Goal: Contribute content: Add original content to the website for others to see

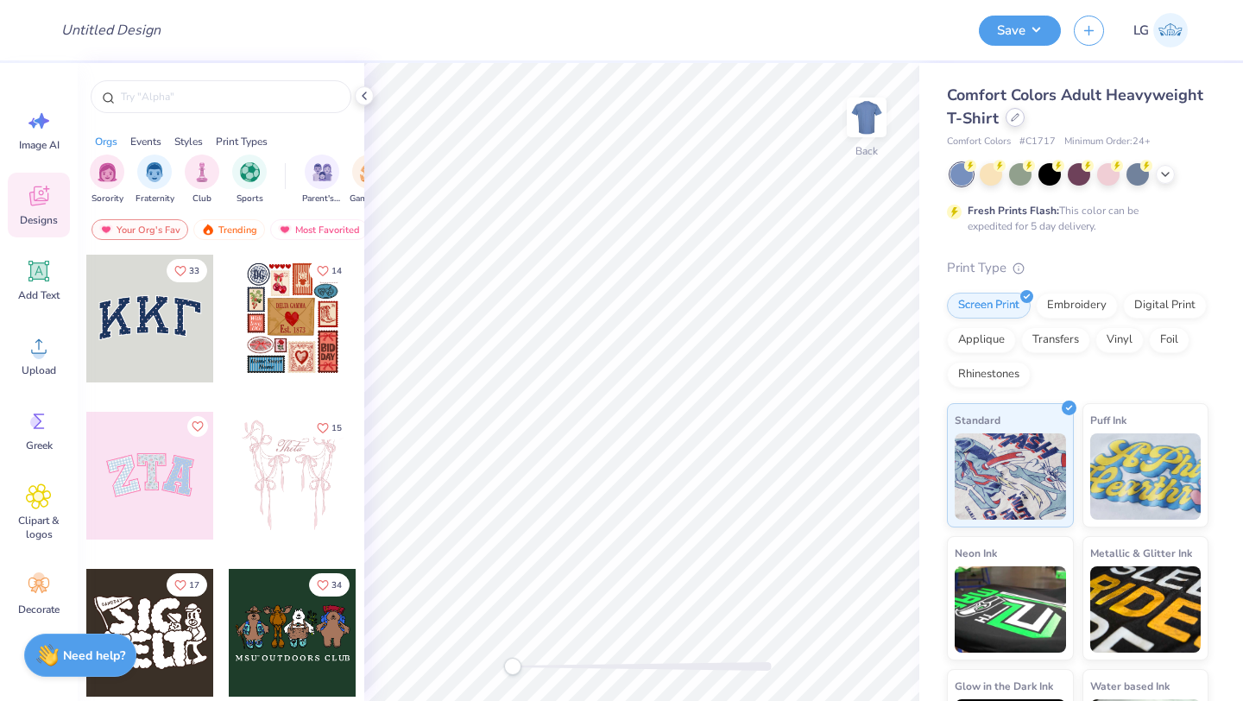
click at [1015, 114] on icon at bounding box center [1014, 117] width 7 height 7
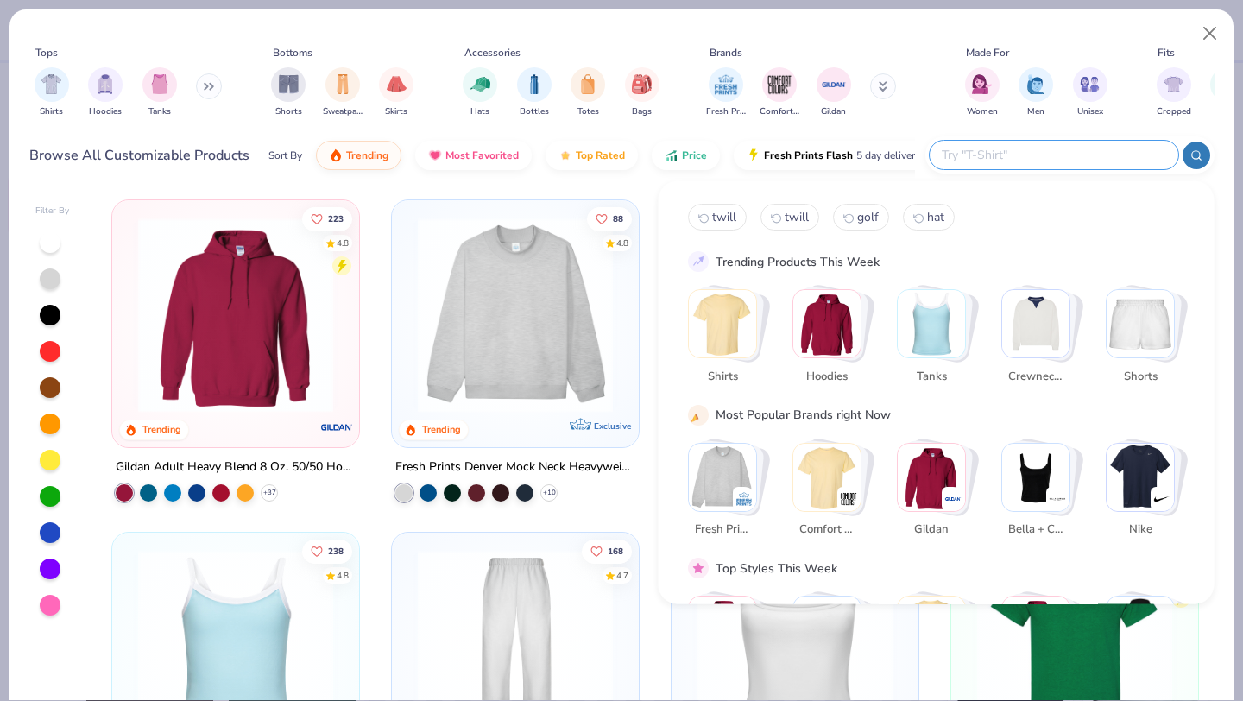
click at [1073, 149] on input "text" at bounding box center [1053, 155] width 226 height 20
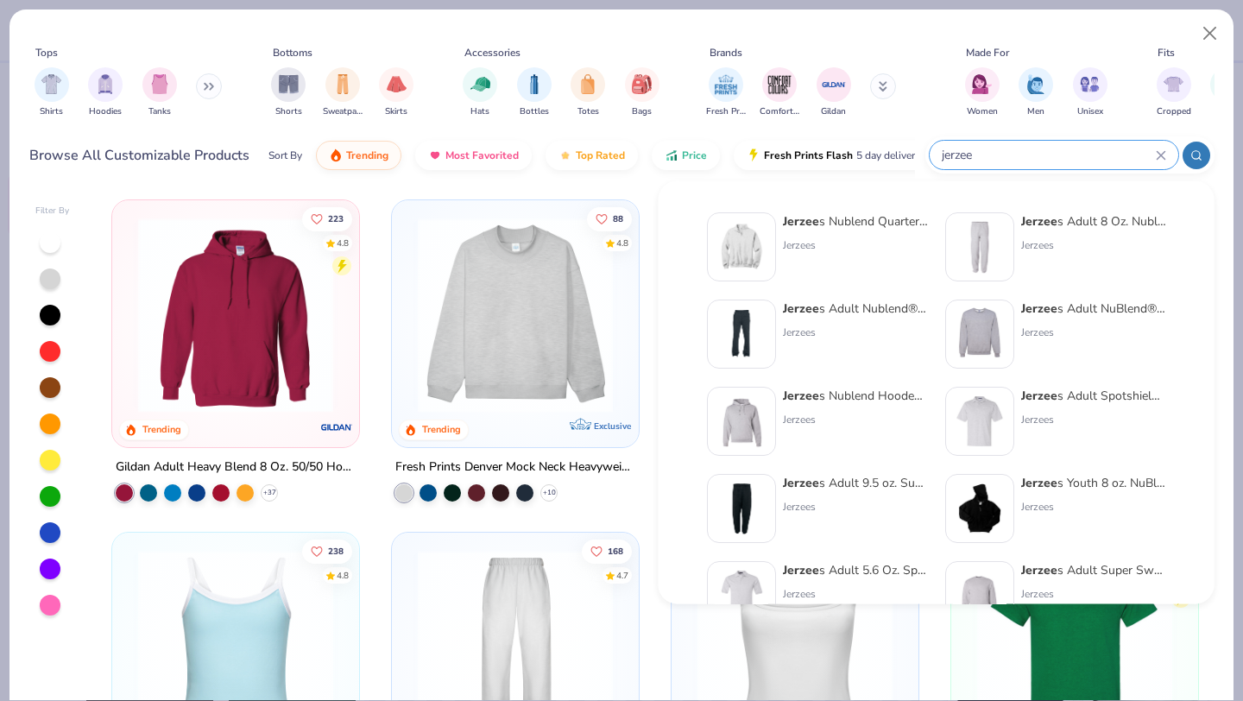
type input "jerzee"
click at [758, 236] on img at bounding box center [742, 247] width 54 height 54
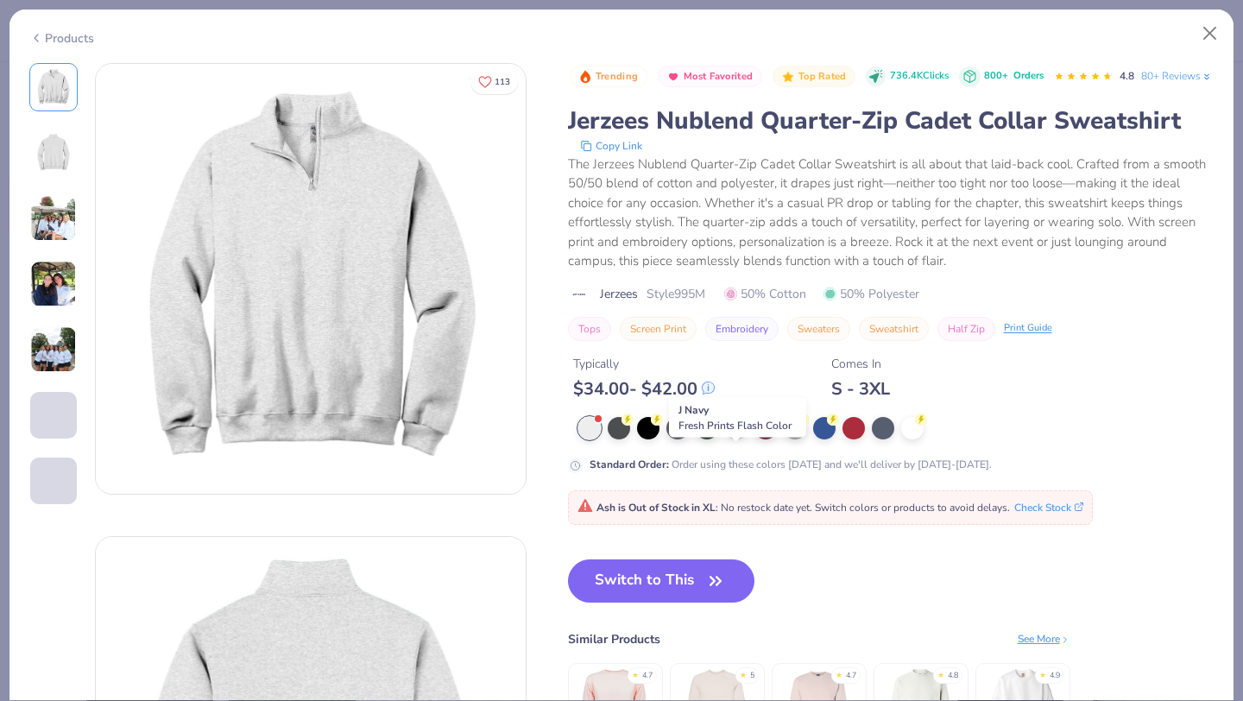
click at [734, 438] on div at bounding box center [736, 426] width 22 height 22
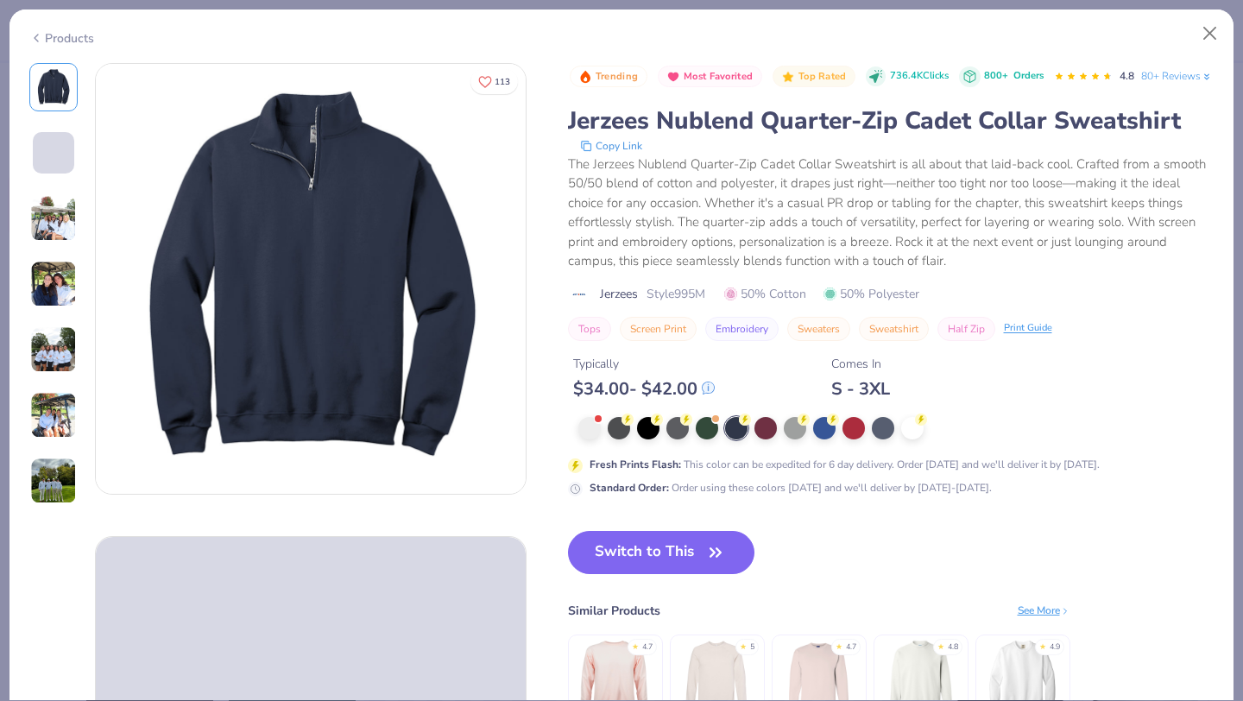
click at [642, 574] on button "Switch to This" at bounding box center [661, 552] width 187 height 43
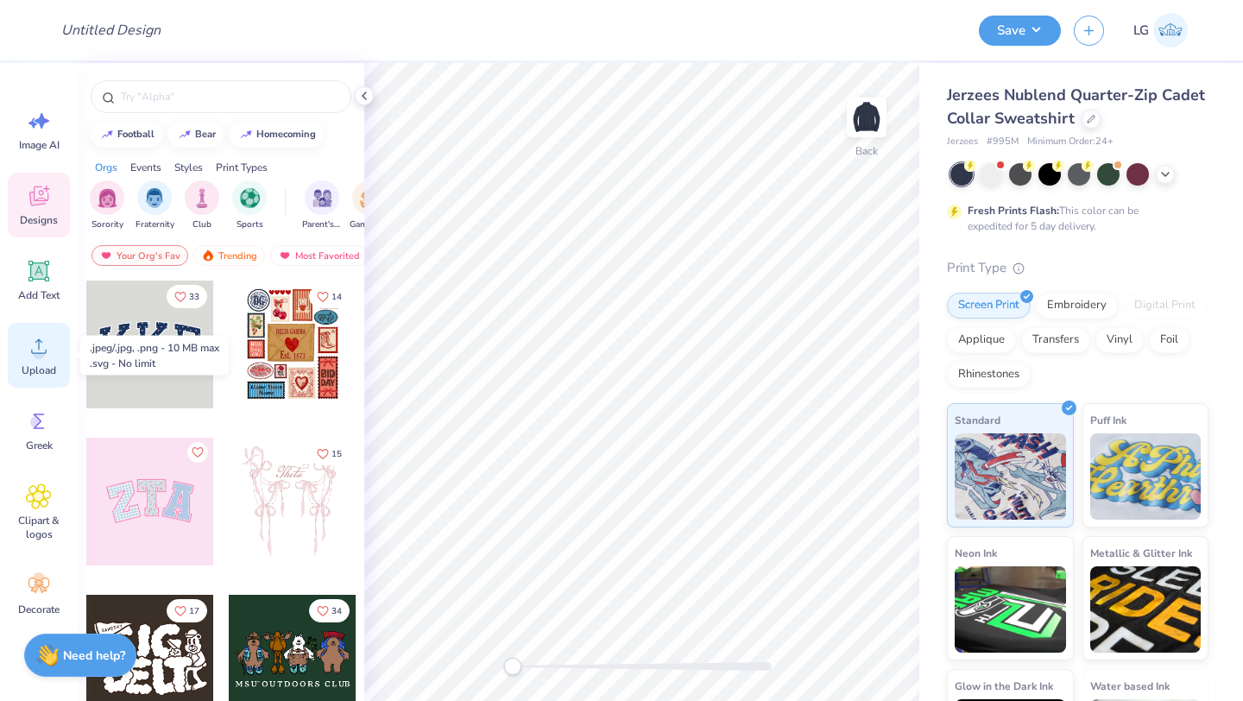
click at [57, 363] on div "Upload" at bounding box center [39, 355] width 62 height 65
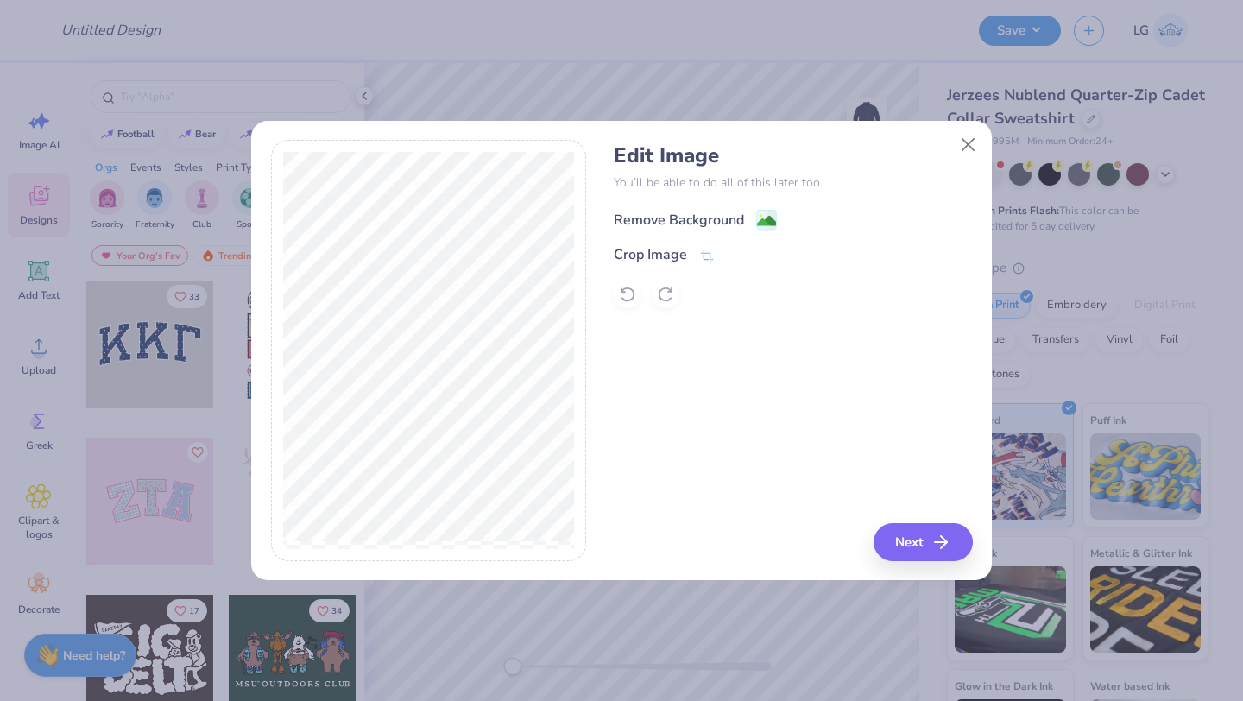
click at [683, 211] on div "Remove Background" at bounding box center [679, 220] width 130 height 21
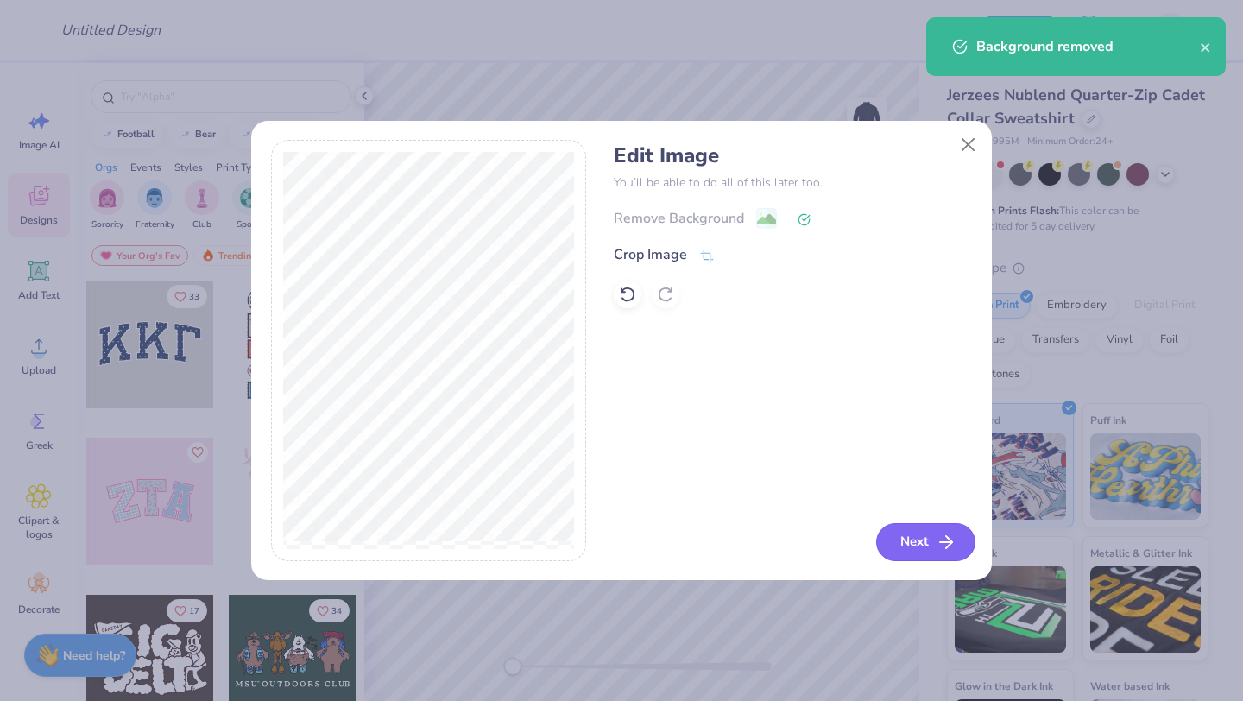
click at [897, 532] on button "Next" at bounding box center [925, 542] width 99 height 38
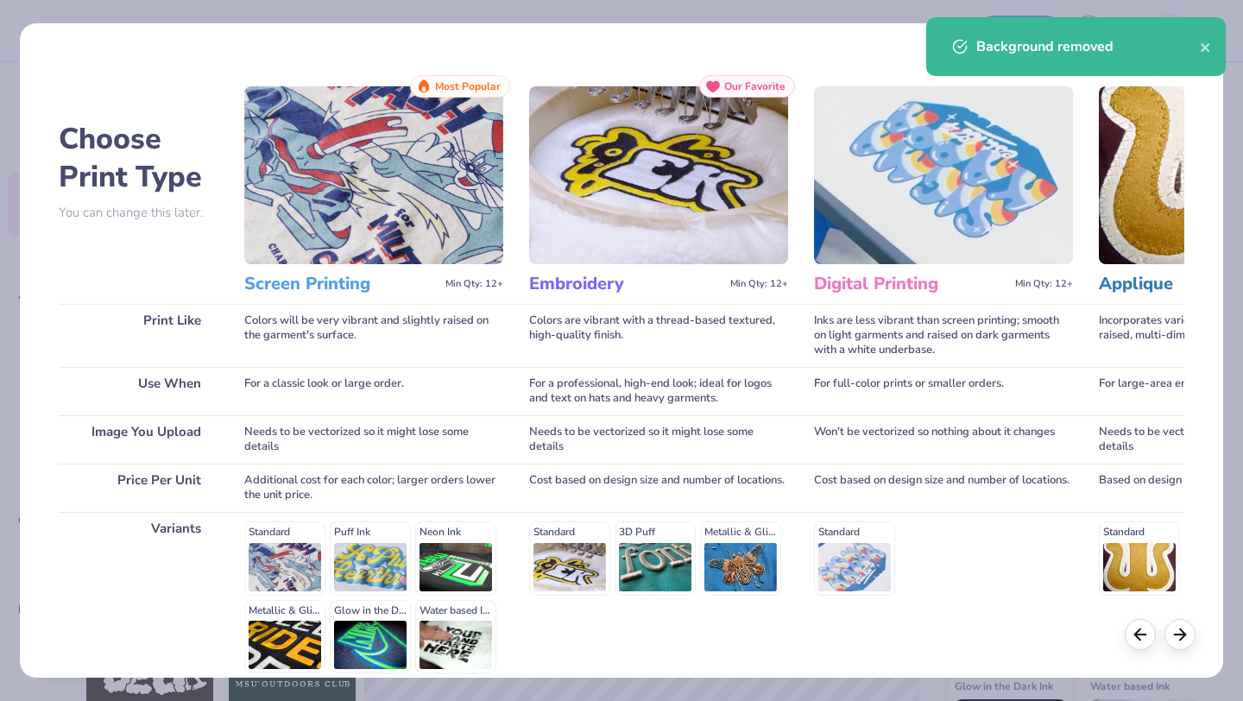
scroll to position [160, 0]
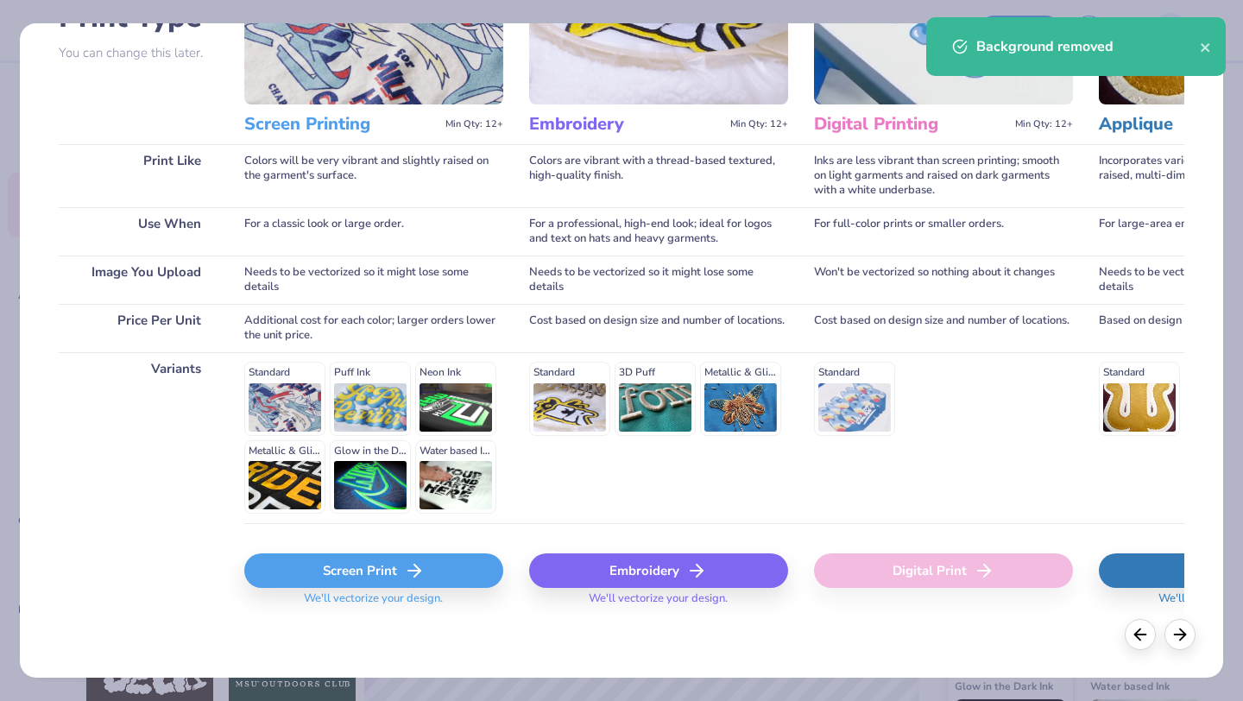
click at [609, 573] on div "Embroidery" at bounding box center [658, 570] width 259 height 35
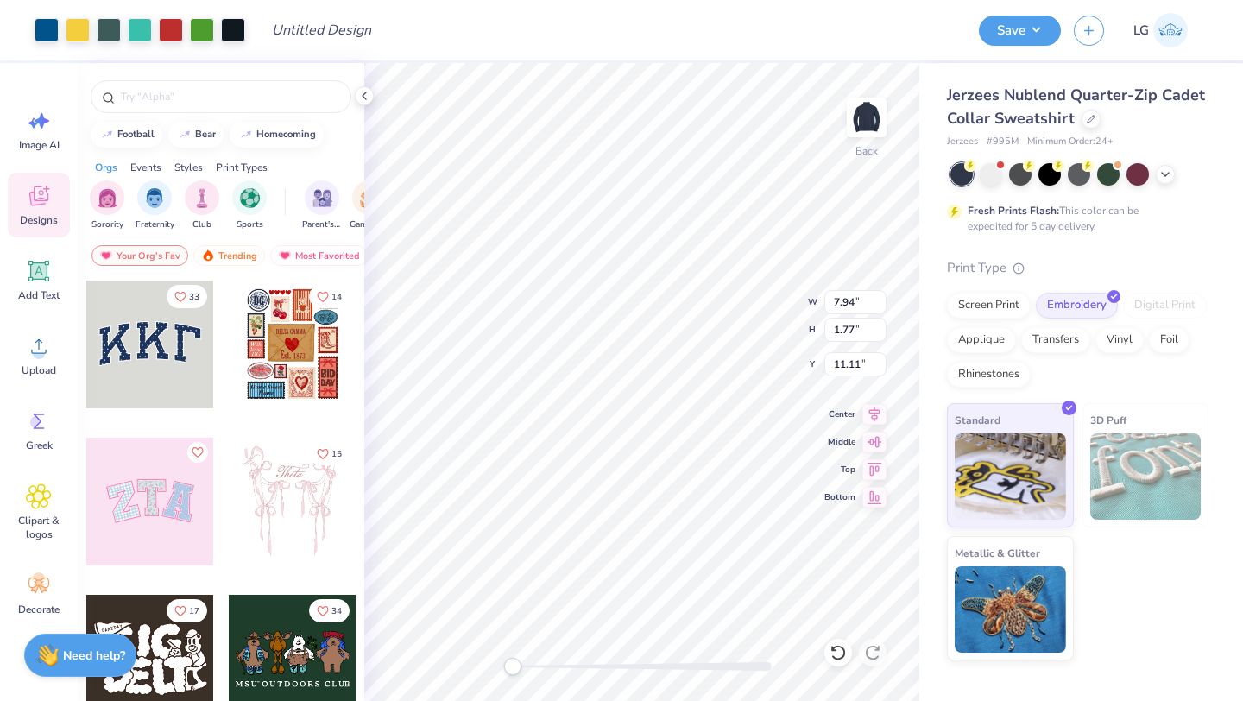
click at [731, 318] on div "Back W 7.94 7.94 " H 1.77 1.77 " Y 11.11 11.11 " Center Middle Top Bottom" at bounding box center [641, 382] width 555 height 638
click at [74, 28] on div at bounding box center [78, 28] width 24 height 24
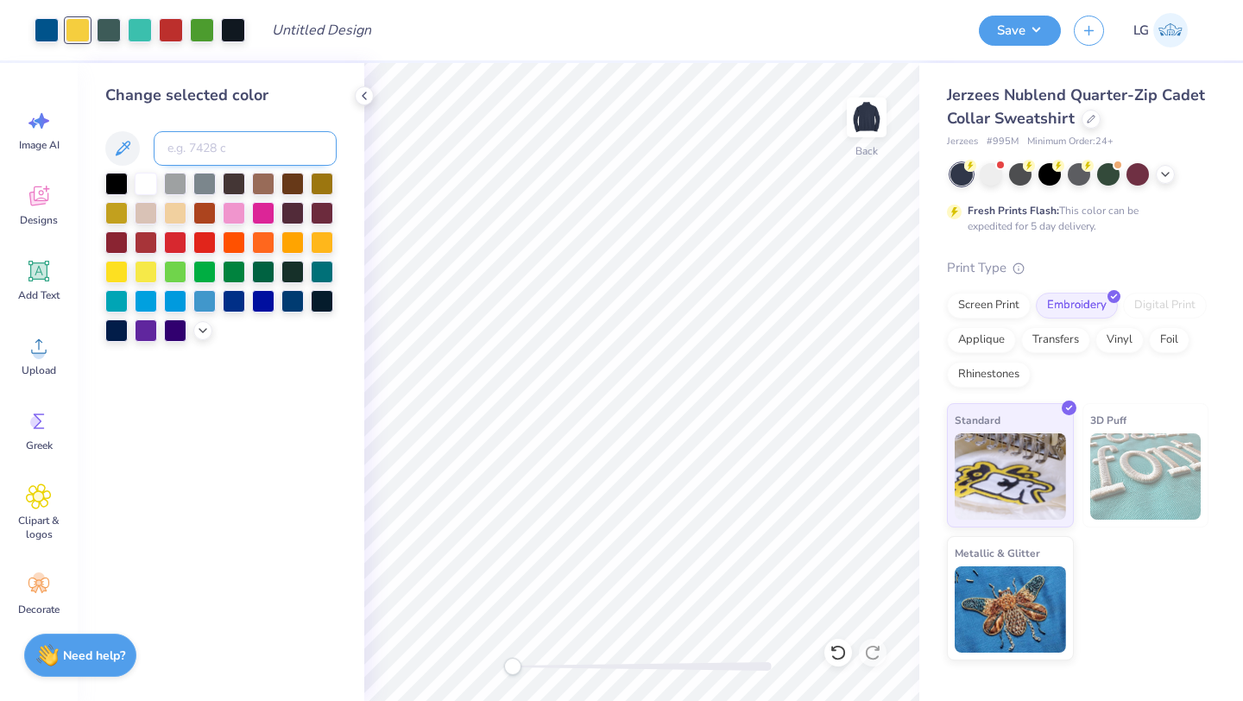
click at [204, 142] on input at bounding box center [245, 148] width 183 height 35
type input "7462"
click at [83, 33] on div at bounding box center [78, 28] width 24 height 24
click at [225, 151] on input at bounding box center [245, 148] width 183 height 35
type input "7462"
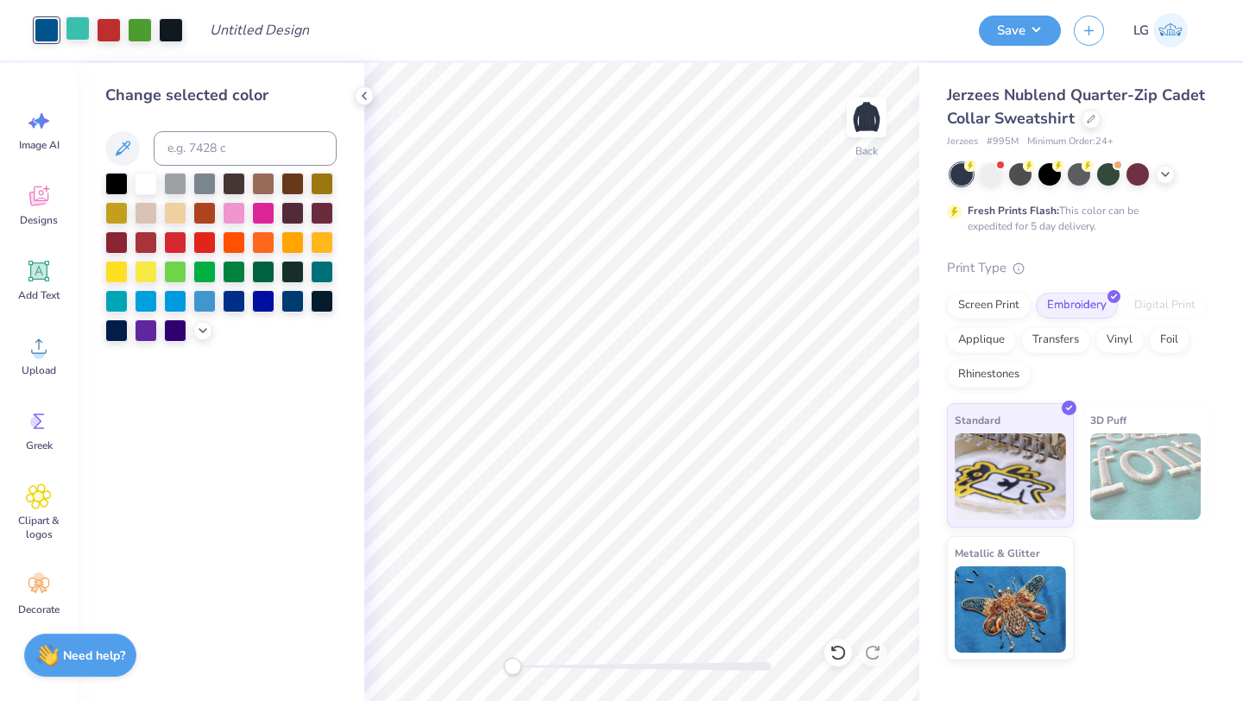
click at [74, 16] on div at bounding box center [78, 28] width 24 height 24
click at [217, 159] on input at bounding box center [245, 148] width 183 height 35
type input "7462"
click at [80, 28] on div at bounding box center [78, 28] width 24 height 24
click at [238, 159] on input at bounding box center [245, 148] width 183 height 35
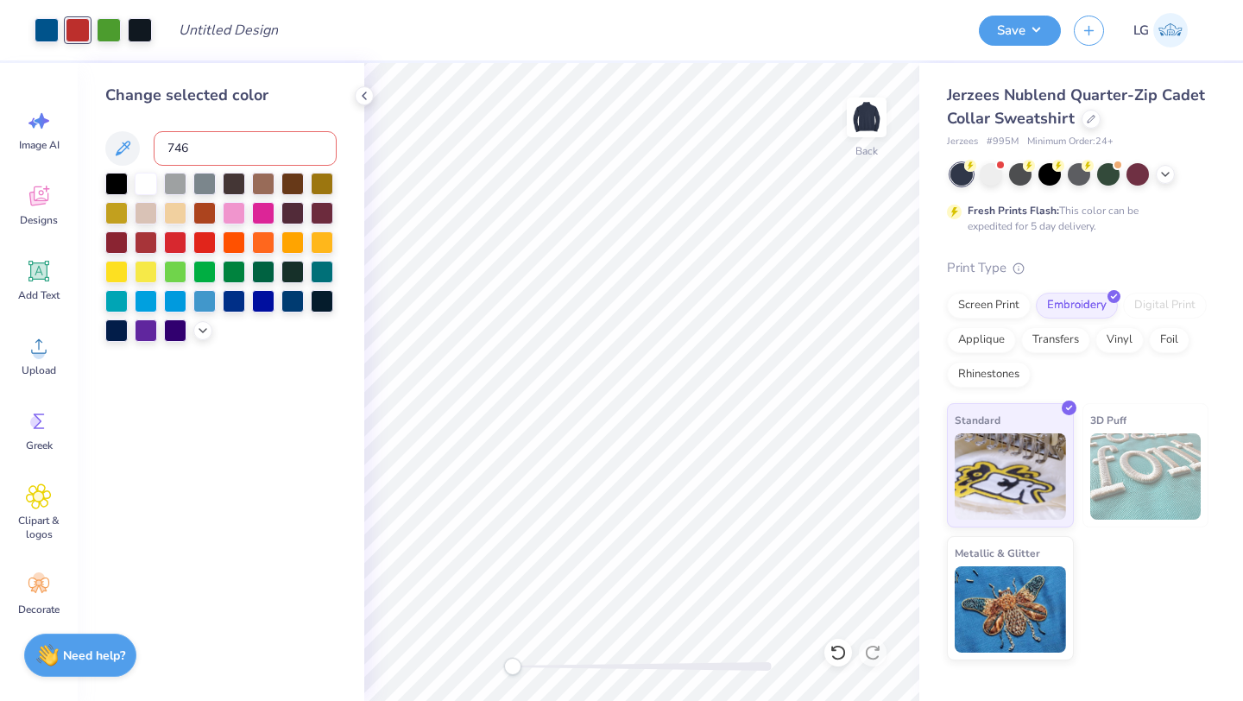
type input "7462"
click at [84, 27] on div at bounding box center [78, 28] width 24 height 24
click at [238, 161] on input at bounding box center [245, 148] width 183 height 35
type input "7462"
click at [79, 29] on div at bounding box center [78, 28] width 24 height 24
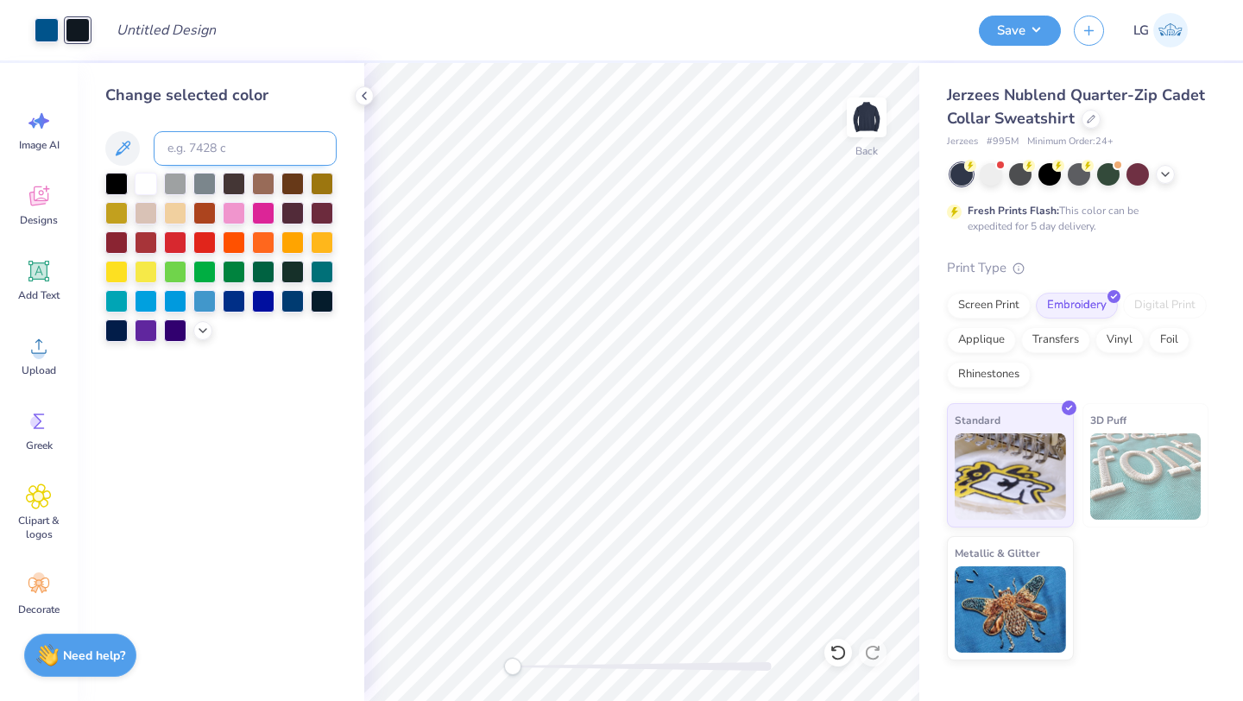
click at [226, 155] on input at bounding box center [245, 148] width 183 height 35
type input "7462"
click at [80, 38] on div at bounding box center [78, 28] width 24 height 24
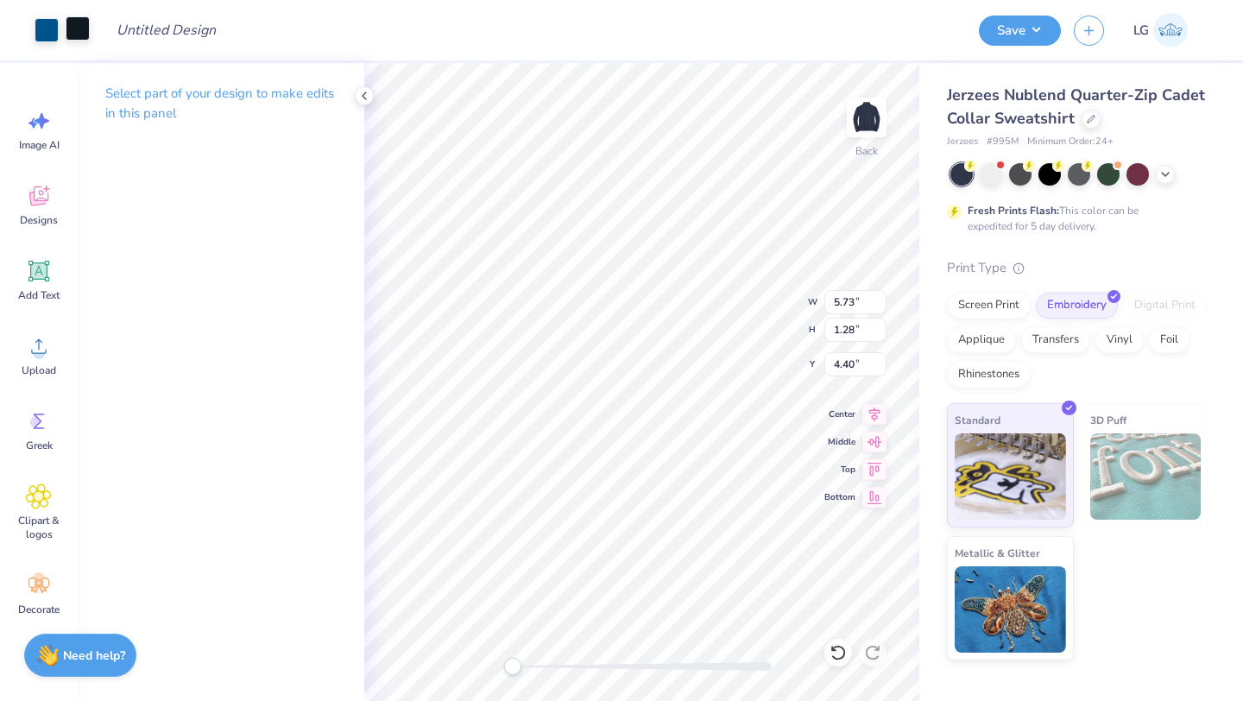
click at [76, 27] on div at bounding box center [78, 28] width 24 height 24
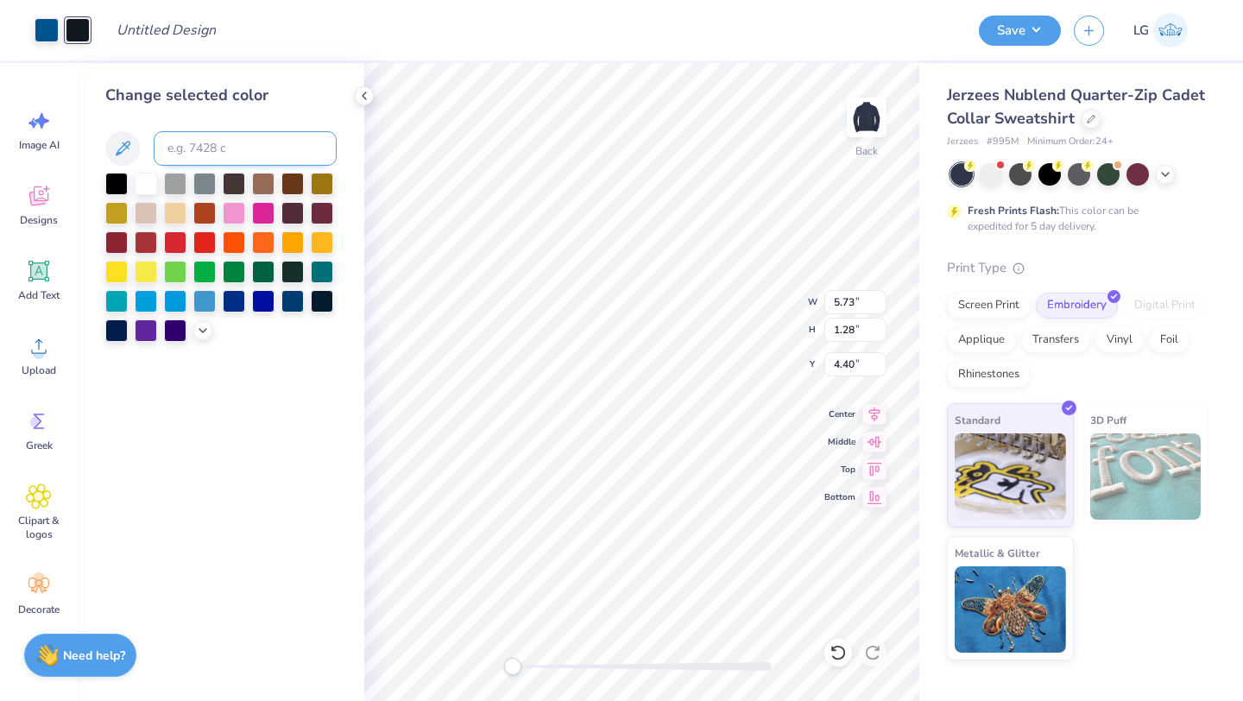
click at [211, 158] on input at bounding box center [245, 148] width 183 height 35
type input "7462"
click at [207, 335] on icon at bounding box center [203, 329] width 14 height 14
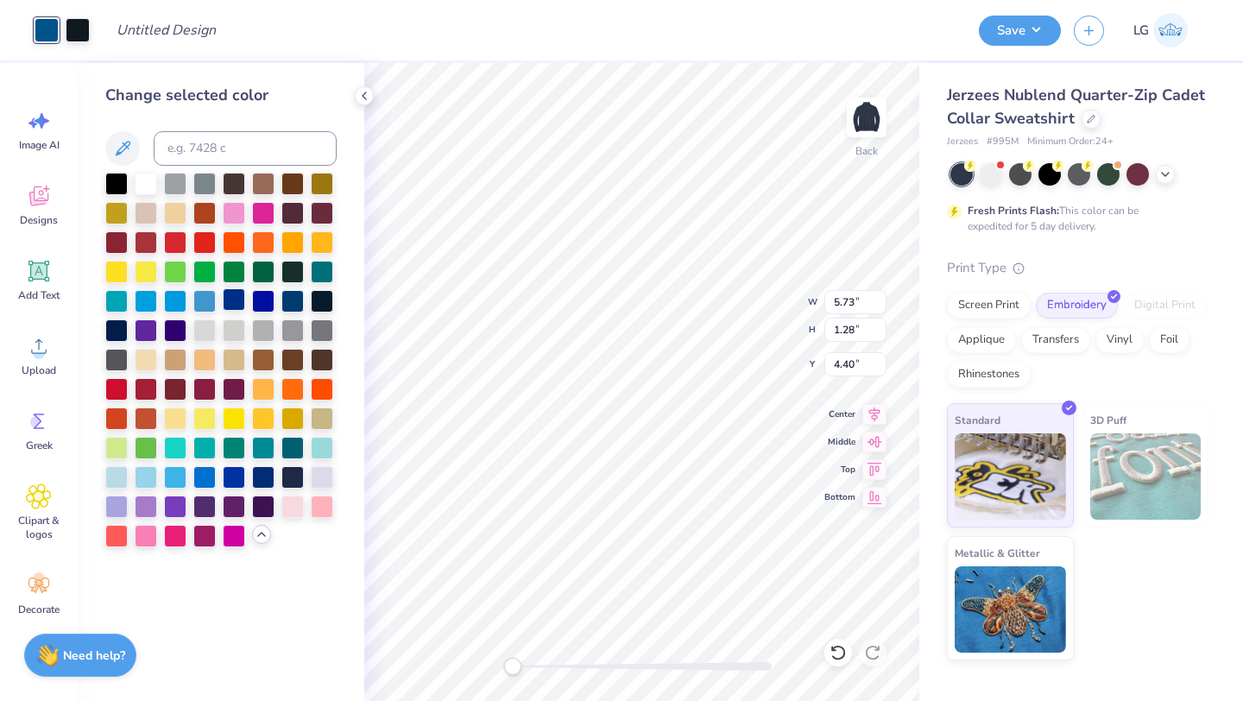
click at [236, 299] on div at bounding box center [234, 299] width 22 height 22
click at [291, 304] on div at bounding box center [292, 299] width 22 height 22
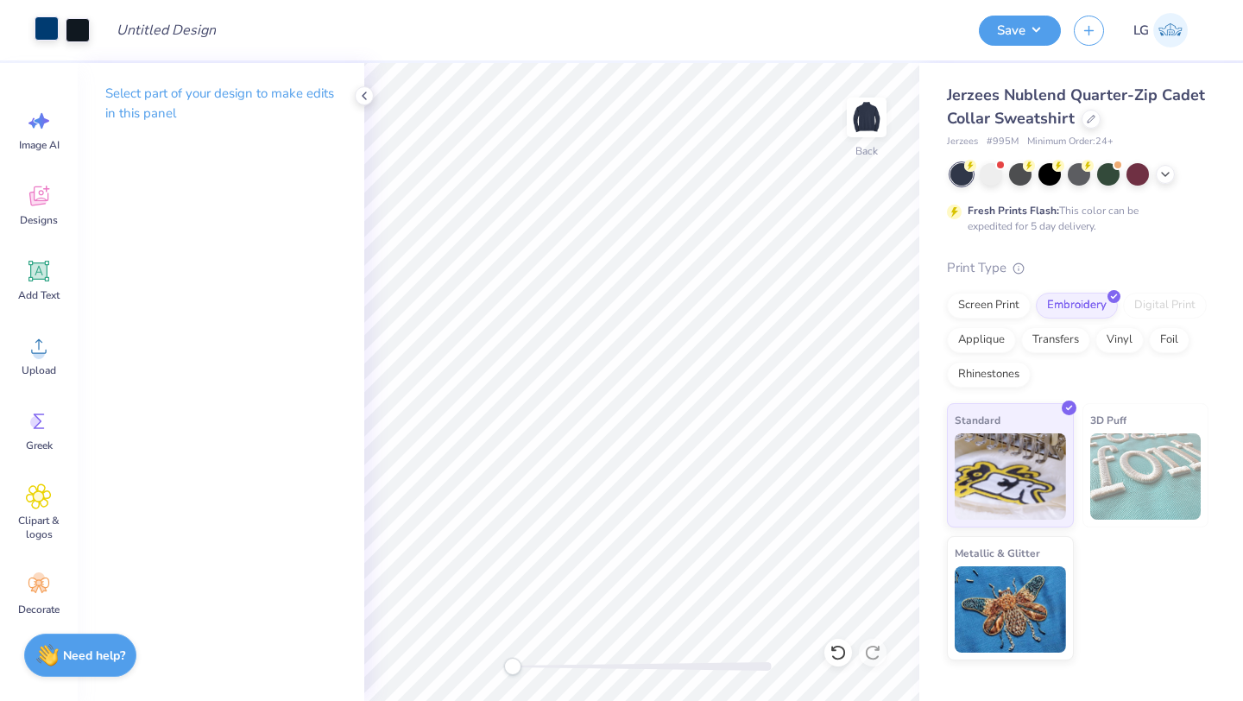
click at [40, 24] on div at bounding box center [47, 28] width 24 height 24
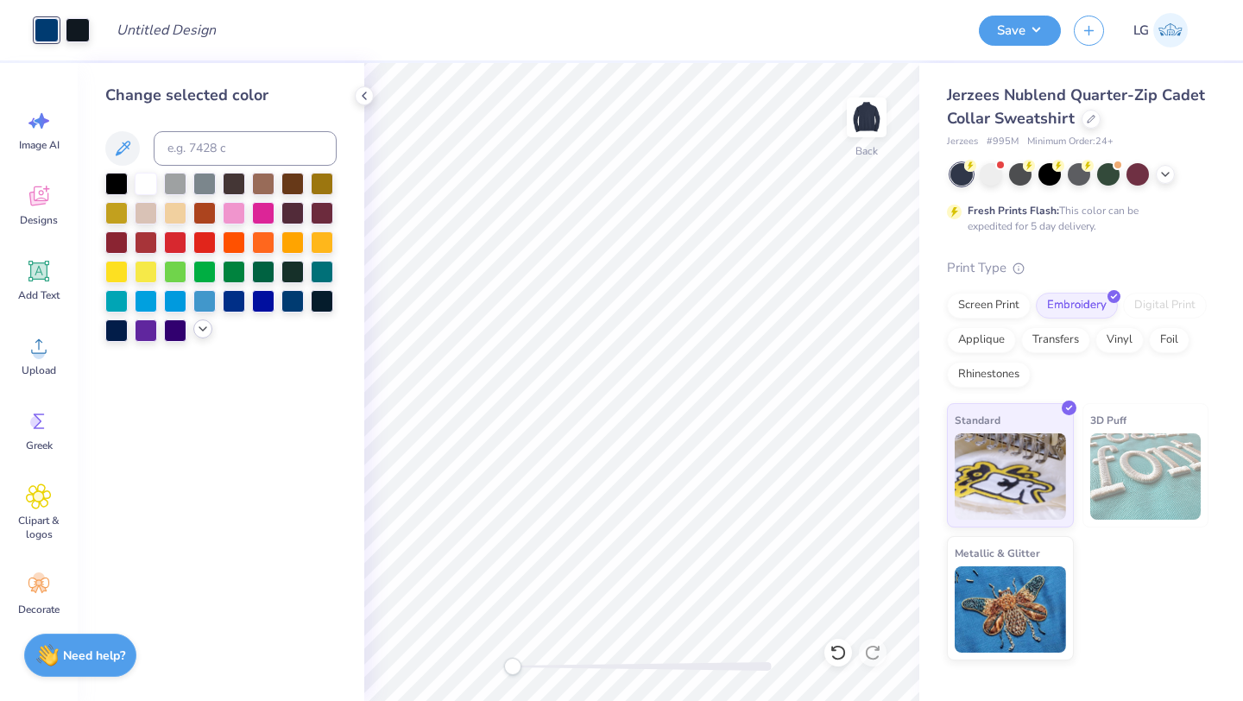
click at [197, 324] on icon at bounding box center [203, 329] width 14 height 14
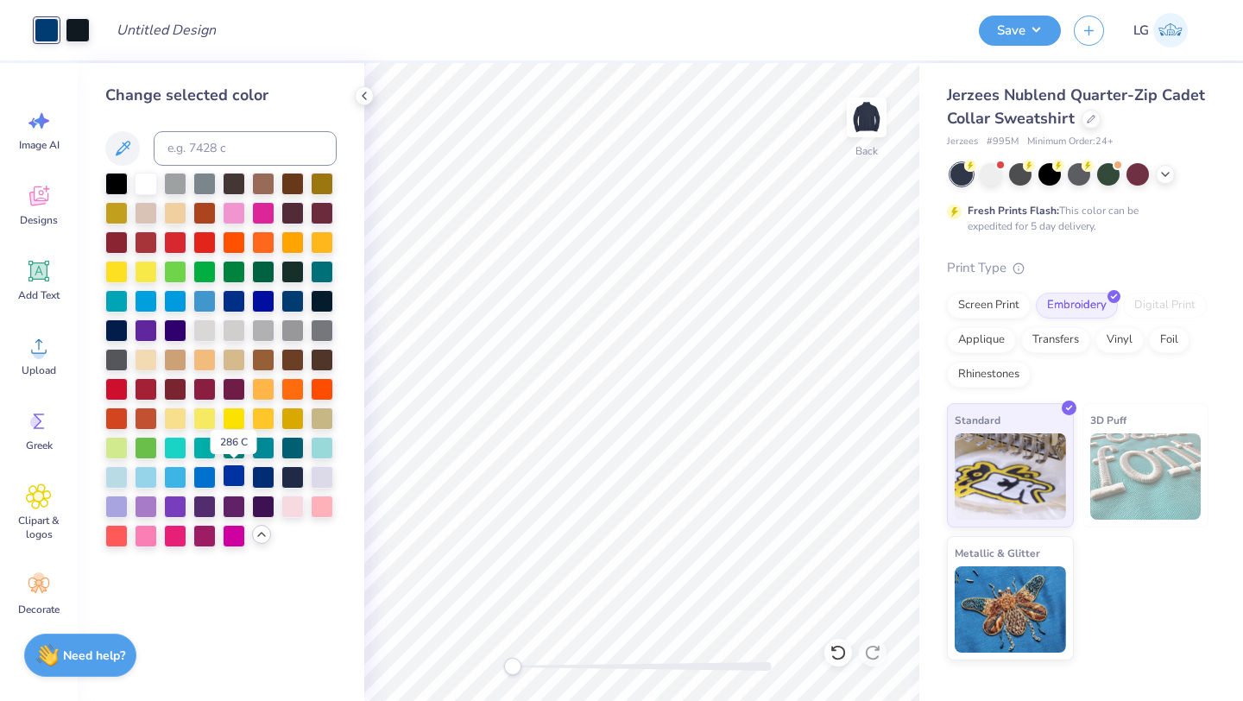
click at [236, 475] on div at bounding box center [234, 475] width 22 height 22
click at [261, 476] on div at bounding box center [263, 475] width 22 height 22
click at [301, 297] on div at bounding box center [292, 299] width 22 height 22
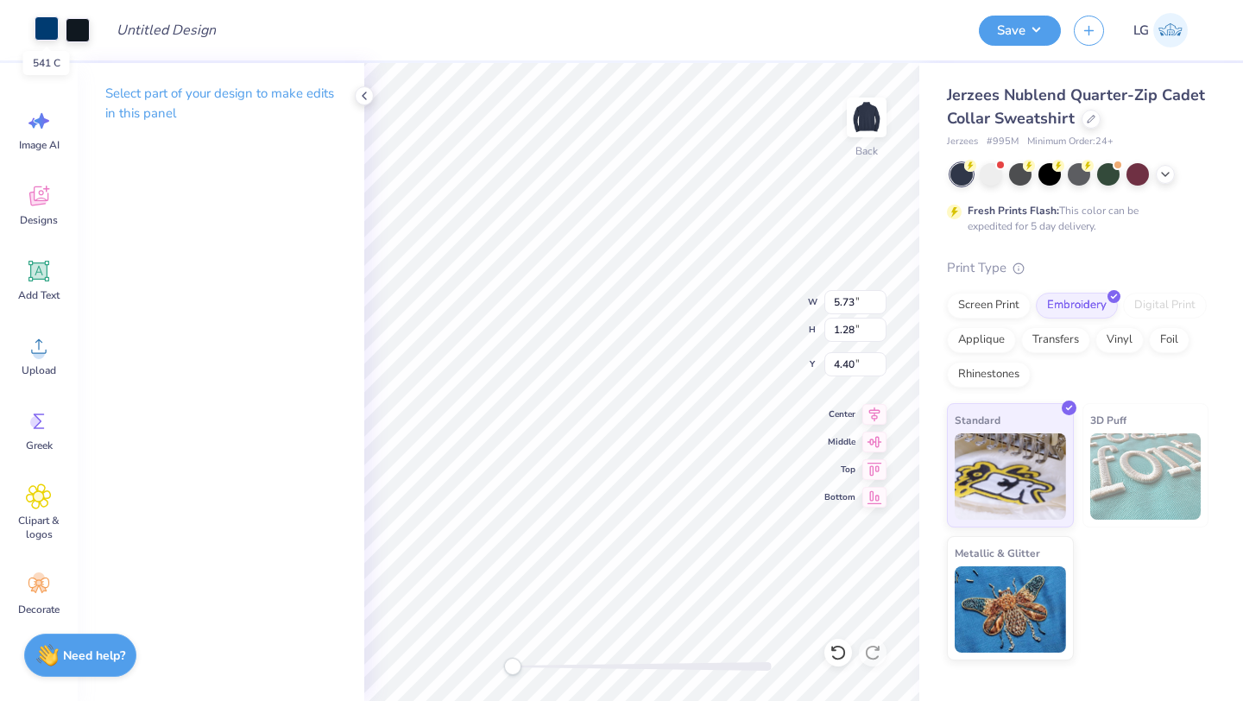
click at [52, 32] on div at bounding box center [47, 28] width 24 height 24
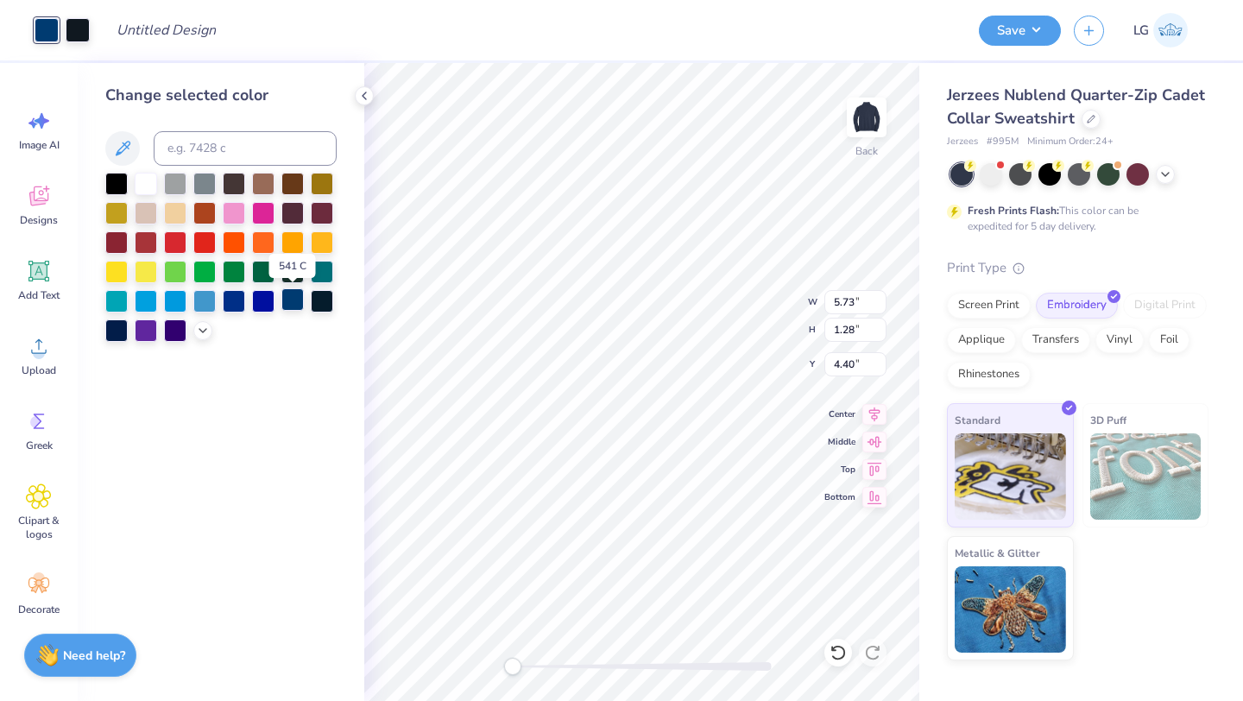
click at [296, 300] on div at bounding box center [292, 299] width 22 height 22
click at [89, 28] on div at bounding box center [78, 28] width 24 height 24
click at [302, 305] on div at bounding box center [292, 299] width 22 height 22
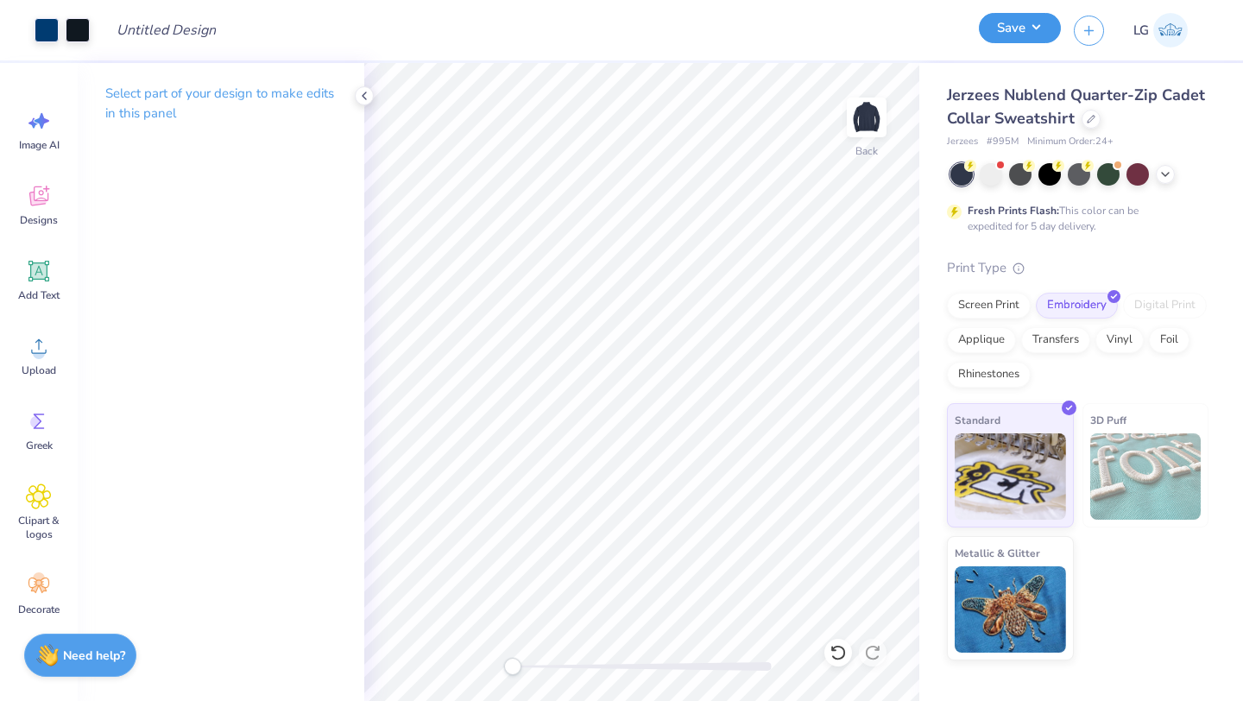
click at [1005, 35] on button "Save" at bounding box center [1020, 28] width 82 height 30
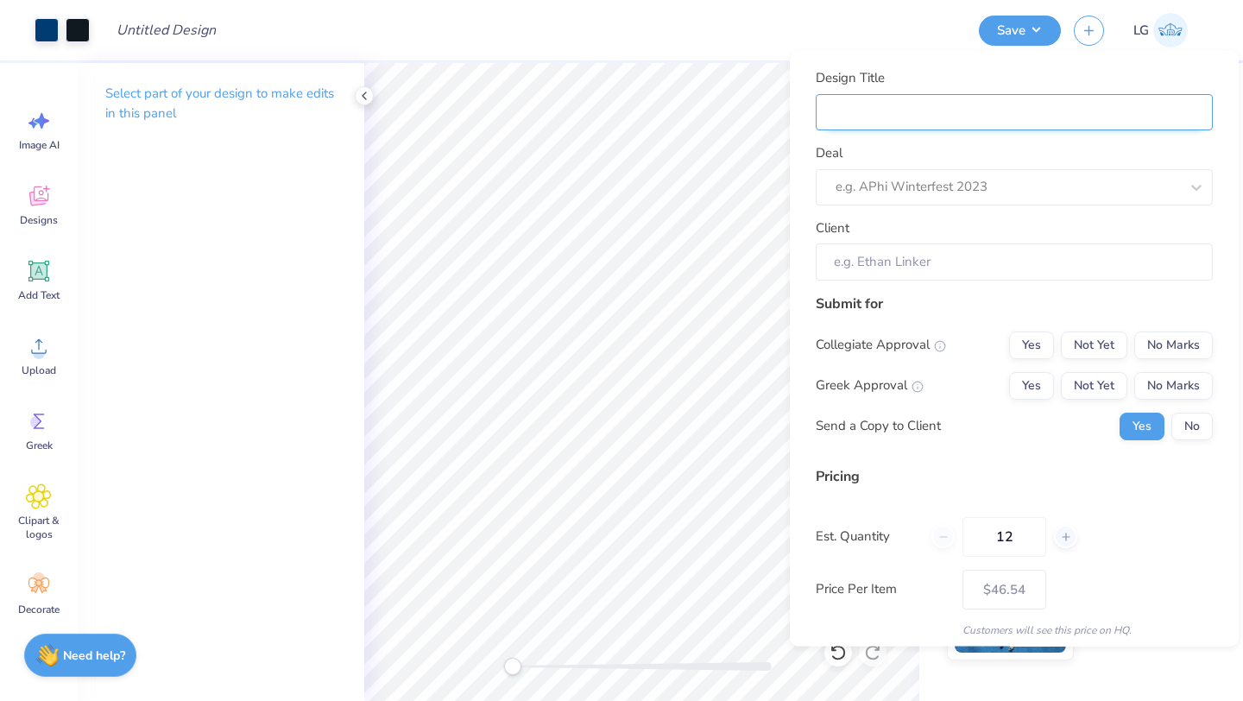
click at [1144, 111] on input "Design Title" at bounding box center [1013, 111] width 397 height 37
type input "Q"
type input "Q-"
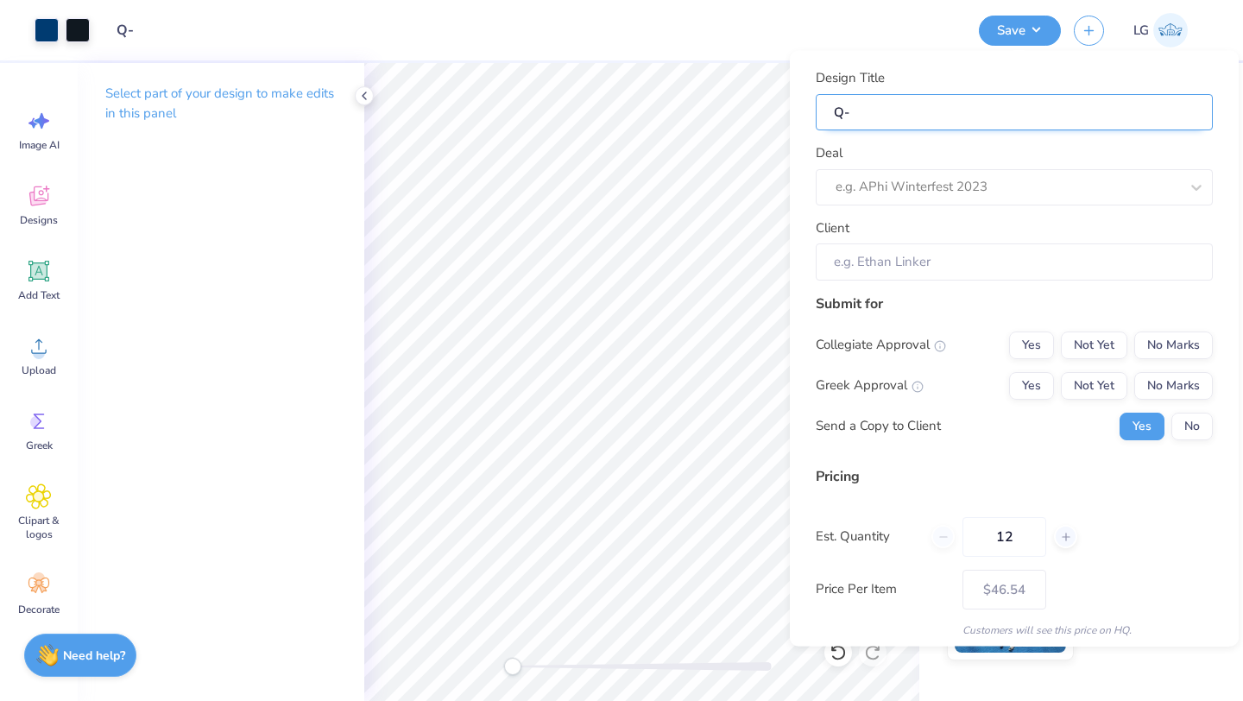
type input "Q-Z"
type input "Q-Zi"
type input "Q-Zip"
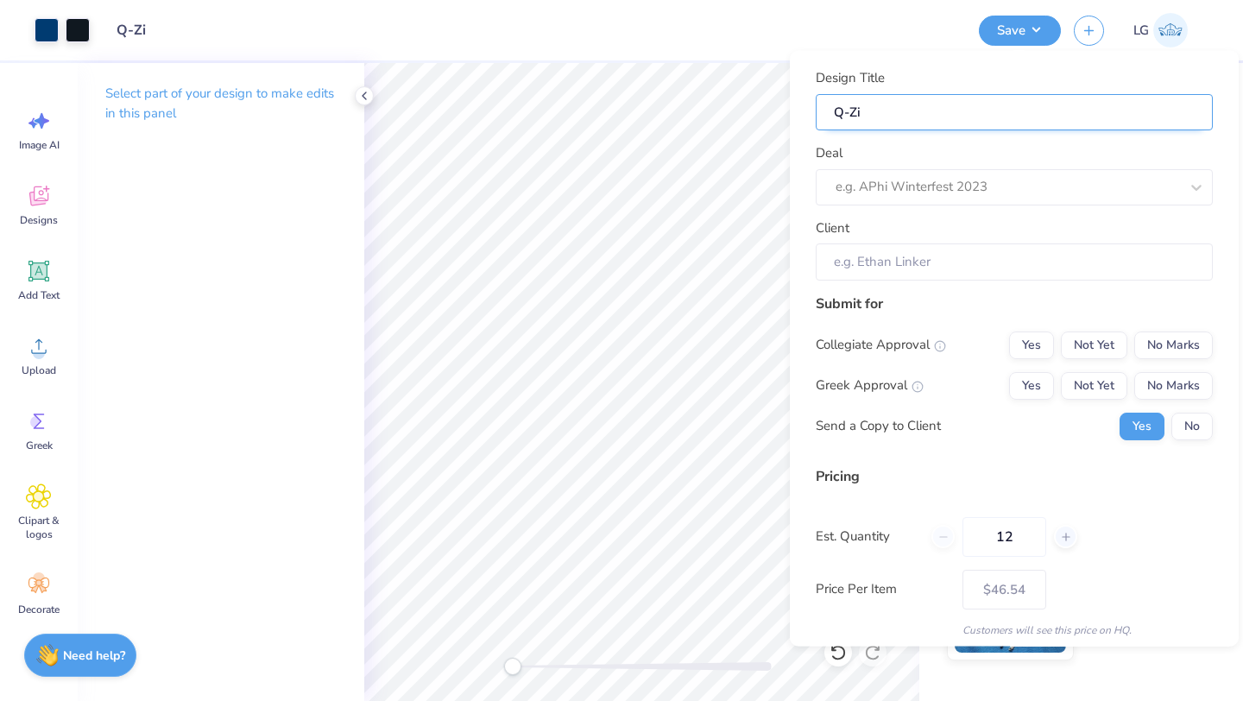
type input "Q-Zip"
type input "Q-Zips"
click at [888, 201] on div "e.g. APhi Winterfest 2023" at bounding box center [1013, 186] width 397 height 36
type input "l"
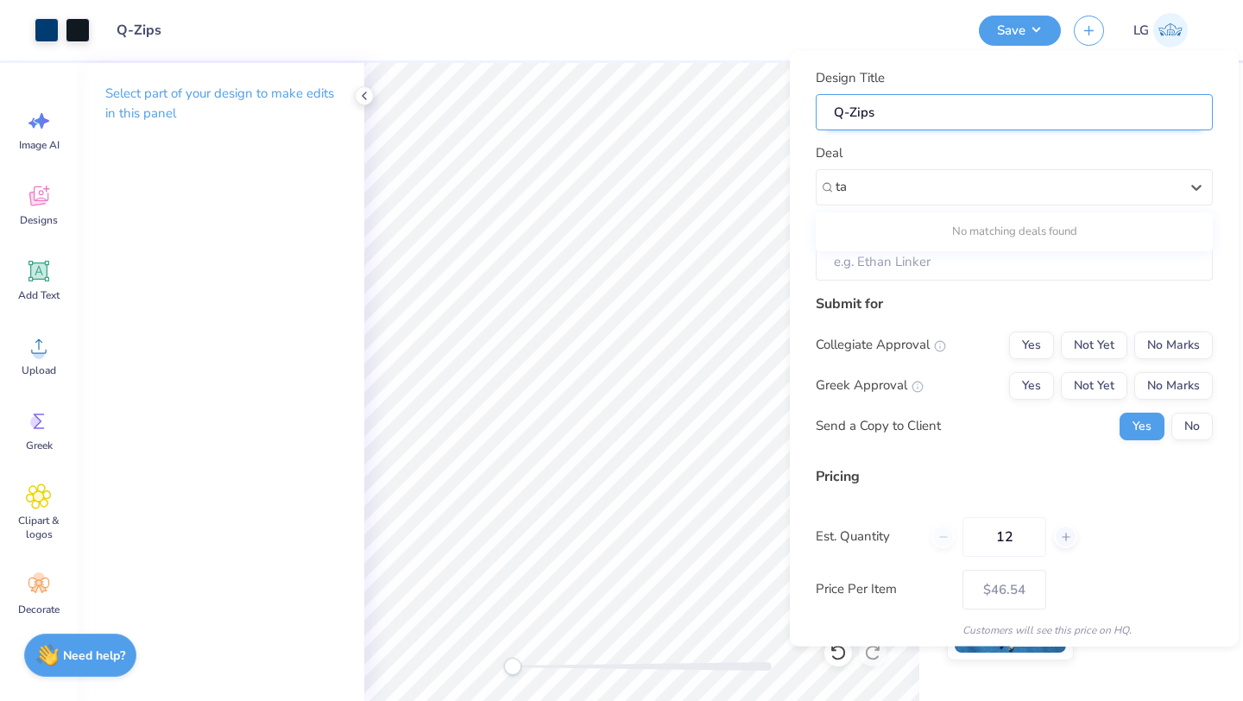
type input "t"
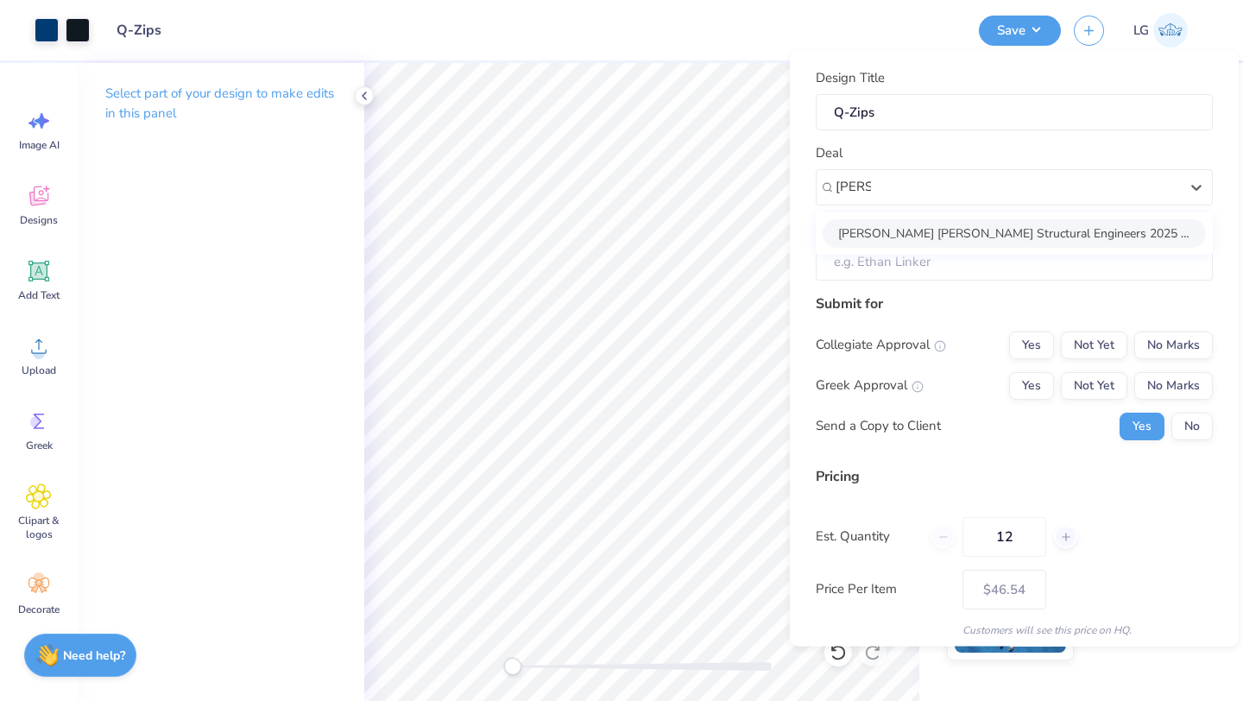
click at [1029, 225] on div "Lynch Mykins Structural Engineers 2025 team merch (T1)" at bounding box center [1013, 232] width 383 height 28
type input "lynch"
type input "Tanara Hansen"
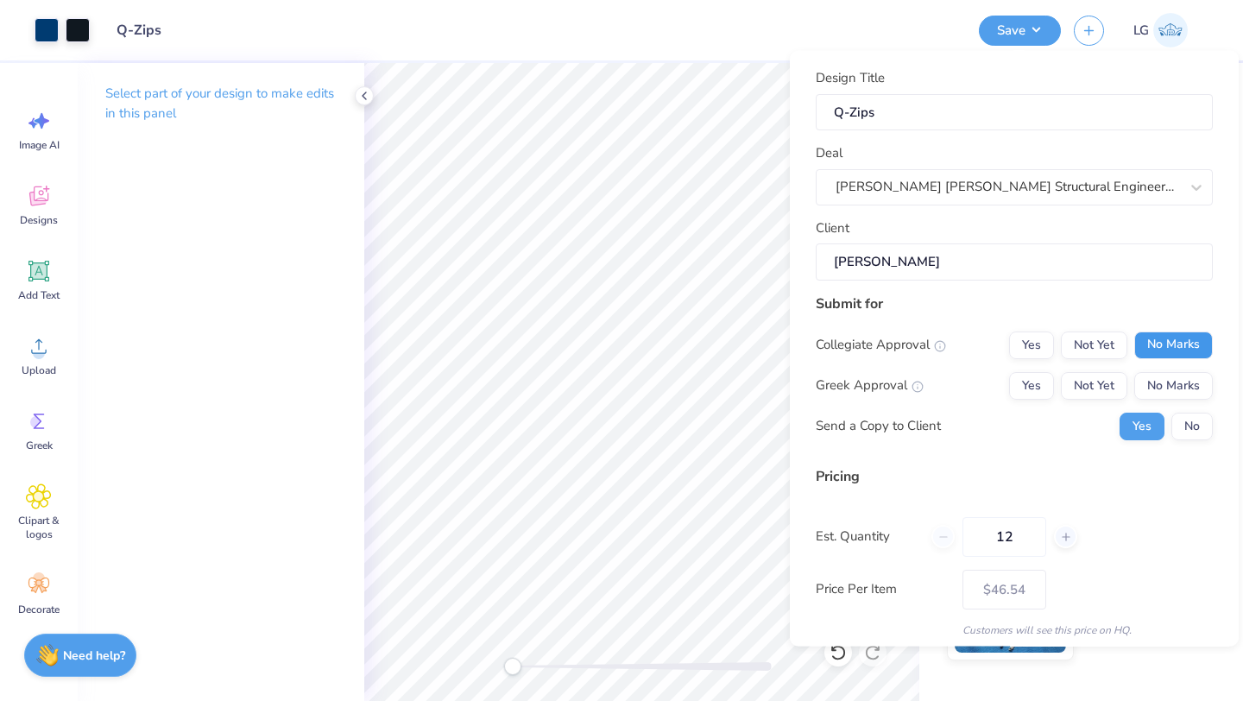
click at [1180, 343] on button "No Marks" at bounding box center [1173, 345] width 79 height 28
click at [1189, 390] on button "No Marks" at bounding box center [1173, 385] width 79 height 28
click at [1189, 421] on button "No" at bounding box center [1191, 426] width 41 height 28
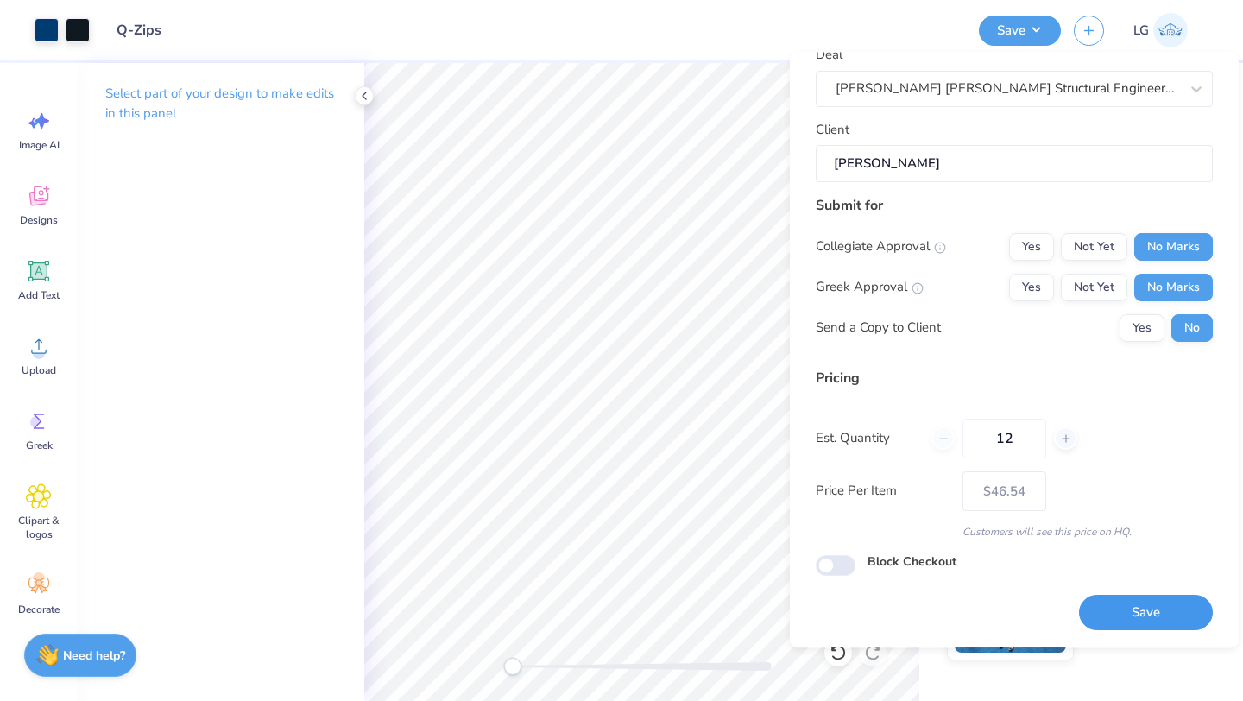
click at [1138, 601] on button "Save" at bounding box center [1146, 612] width 134 height 35
type input "$46.54"
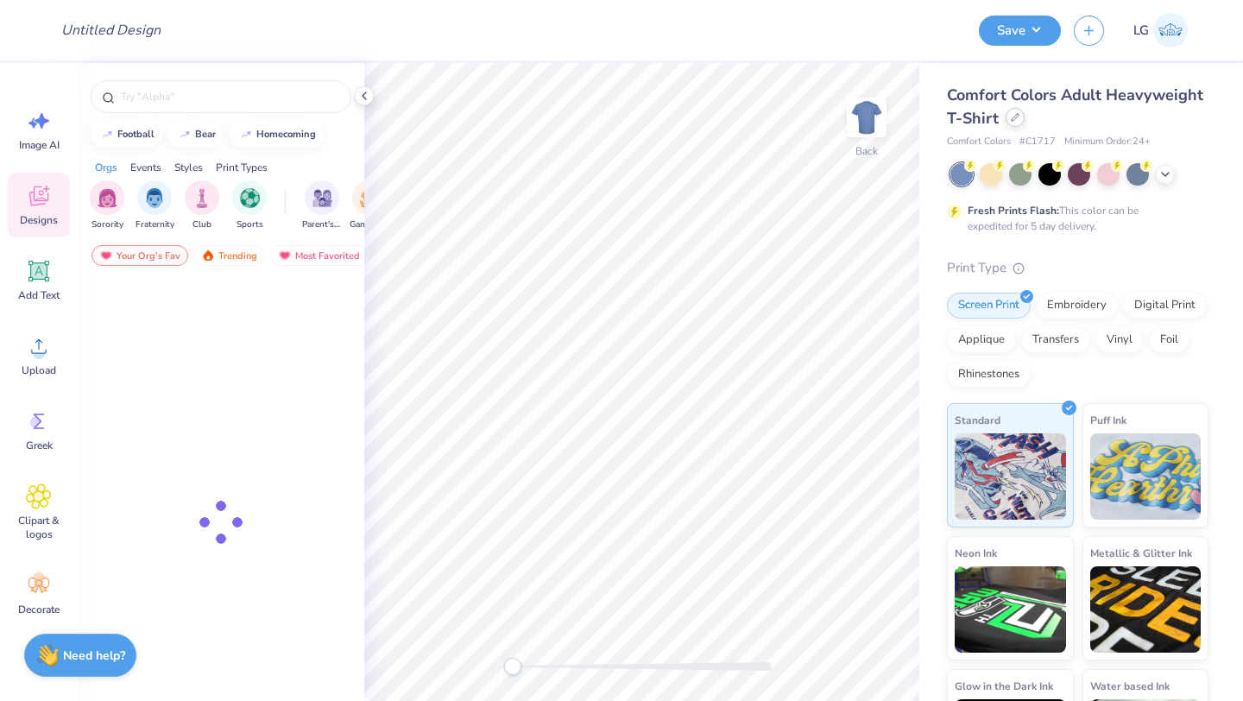
click at [1016, 118] on icon at bounding box center [1014, 117] width 9 height 9
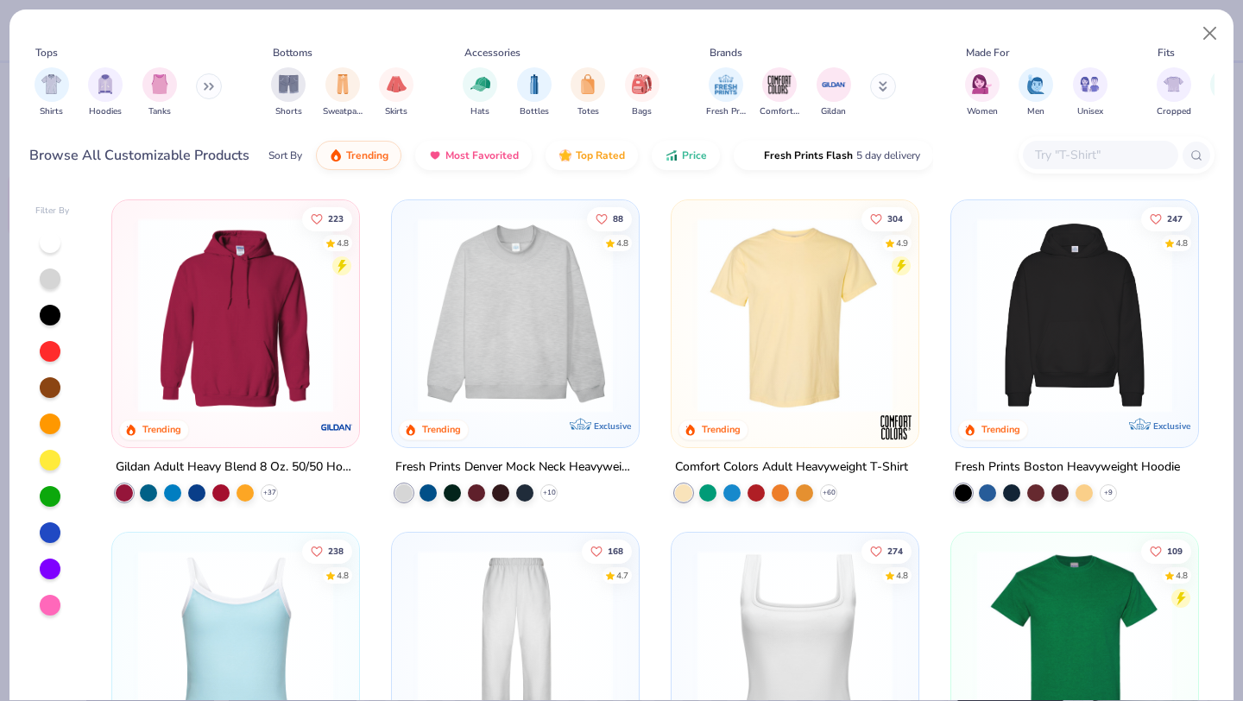
click at [1056, 159] on input "text" at bounding box center [1099, 155] width 133 height 20
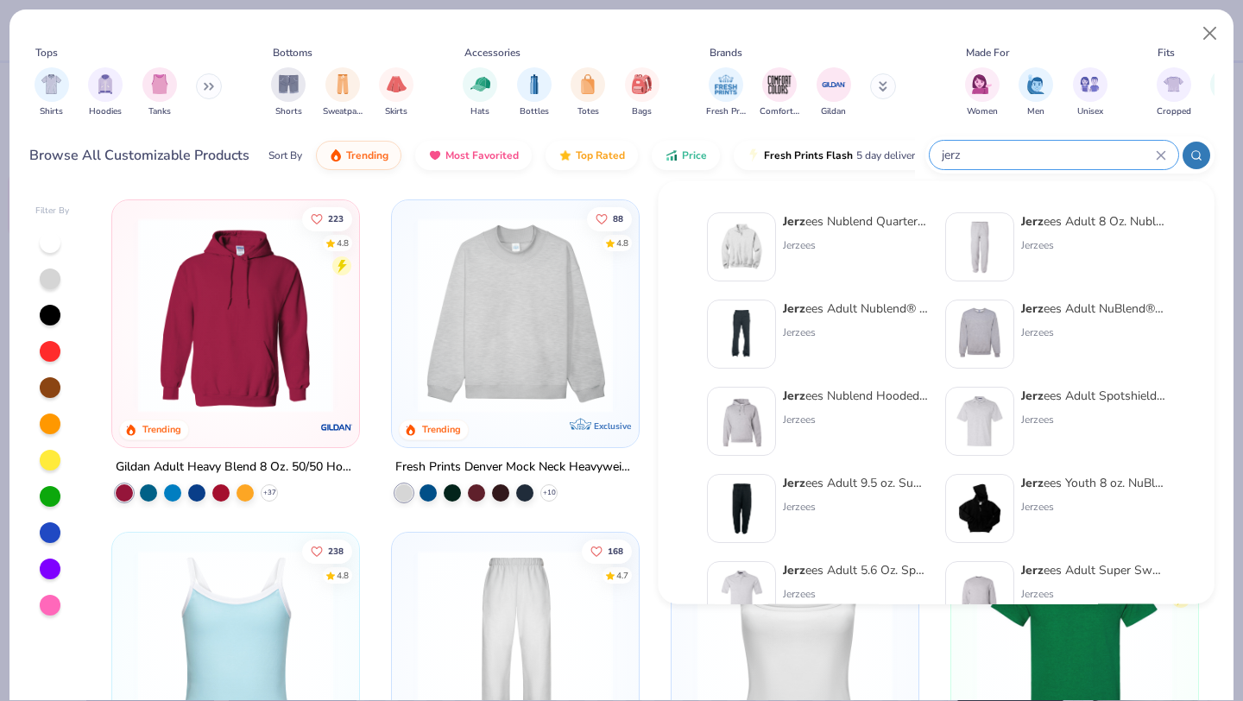
type input "jerz"
click at [797, 234] on div "Jerz ees Nublend Quarter-Zip Cadet Collar Sweatshirt Jerzees" at bounding box center [855, 246] width 145 height 69
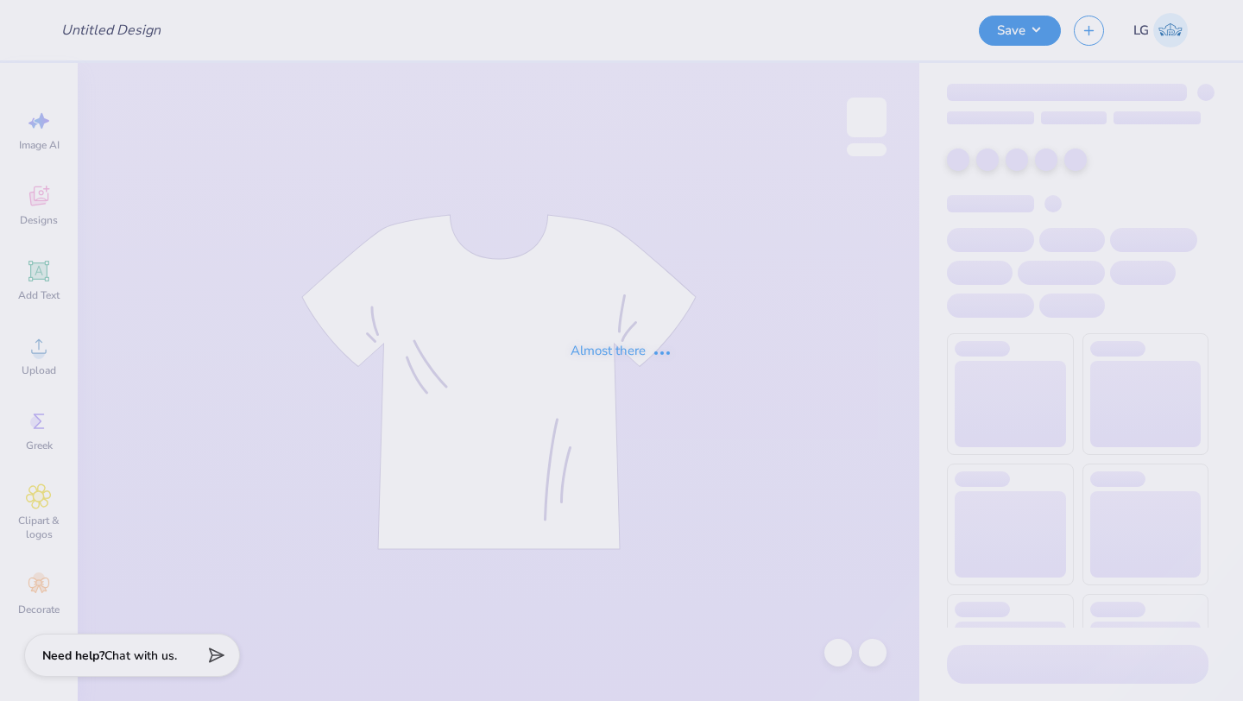
type input "Q-Zips"
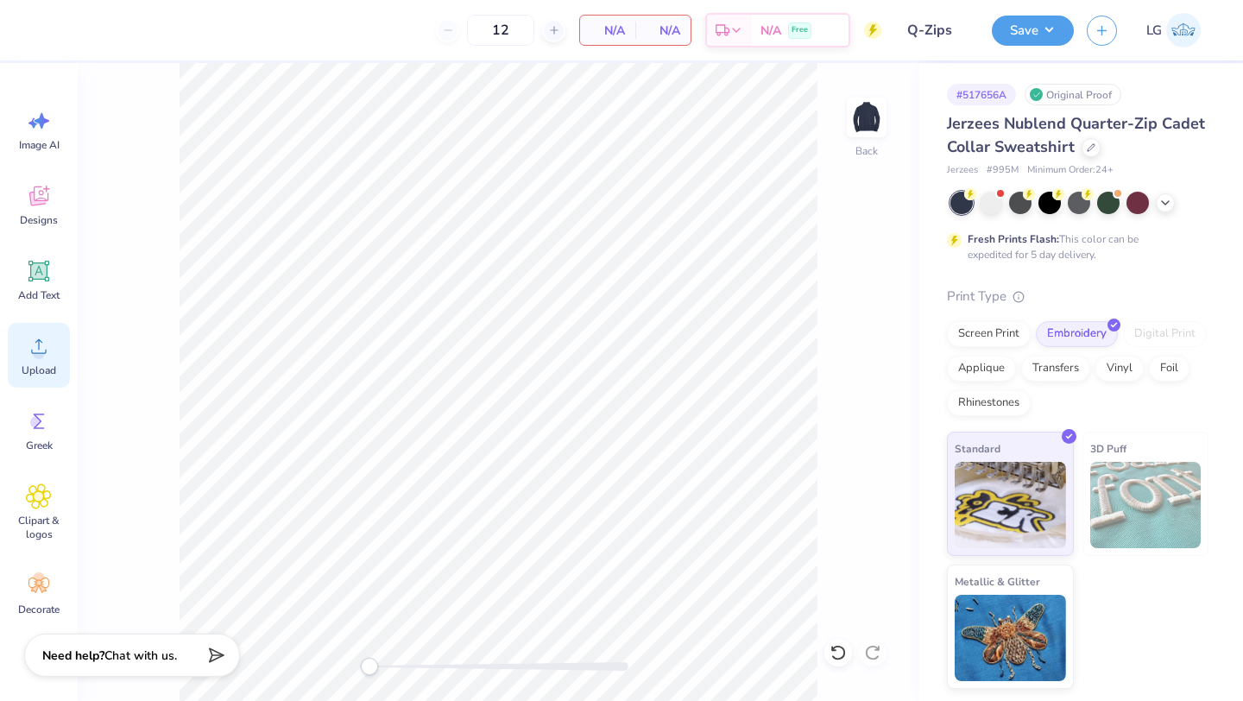
click at [21, 344] on div "Upload" at bounding box center [39, 355] width 62 height 65
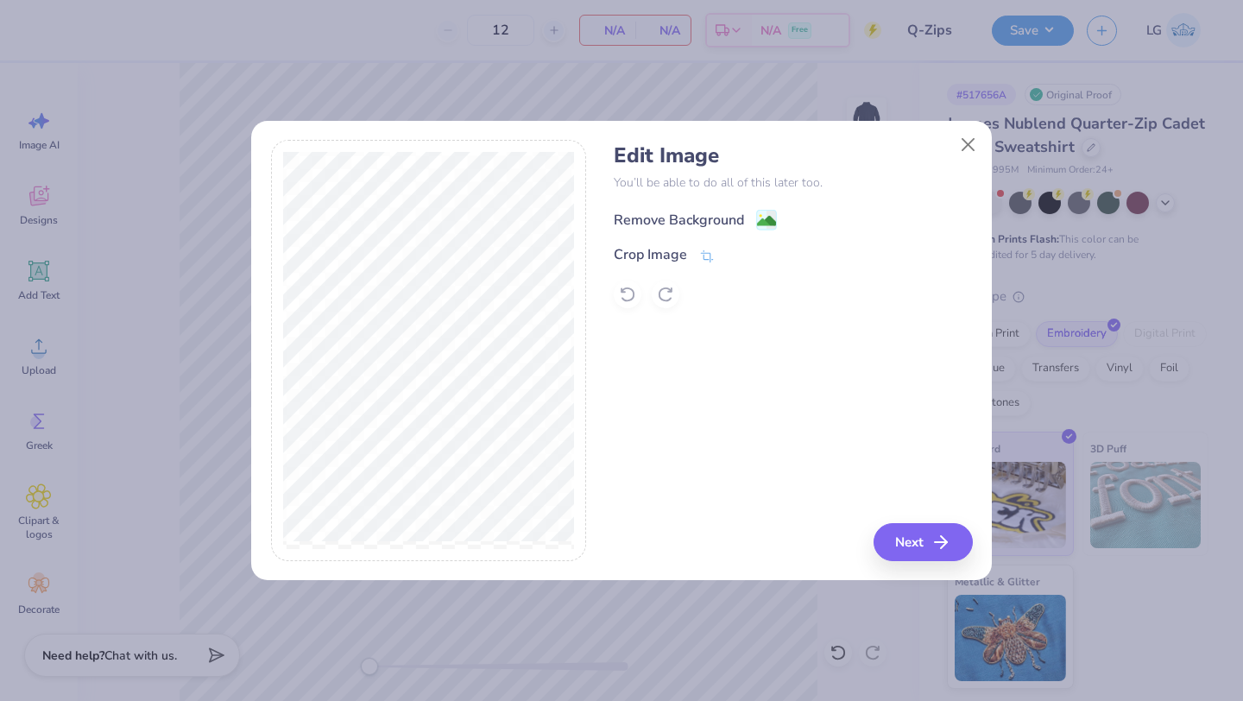
click at [654, 224] on div "Remove Background" at bounding box center [679, 220] width 130 height 21
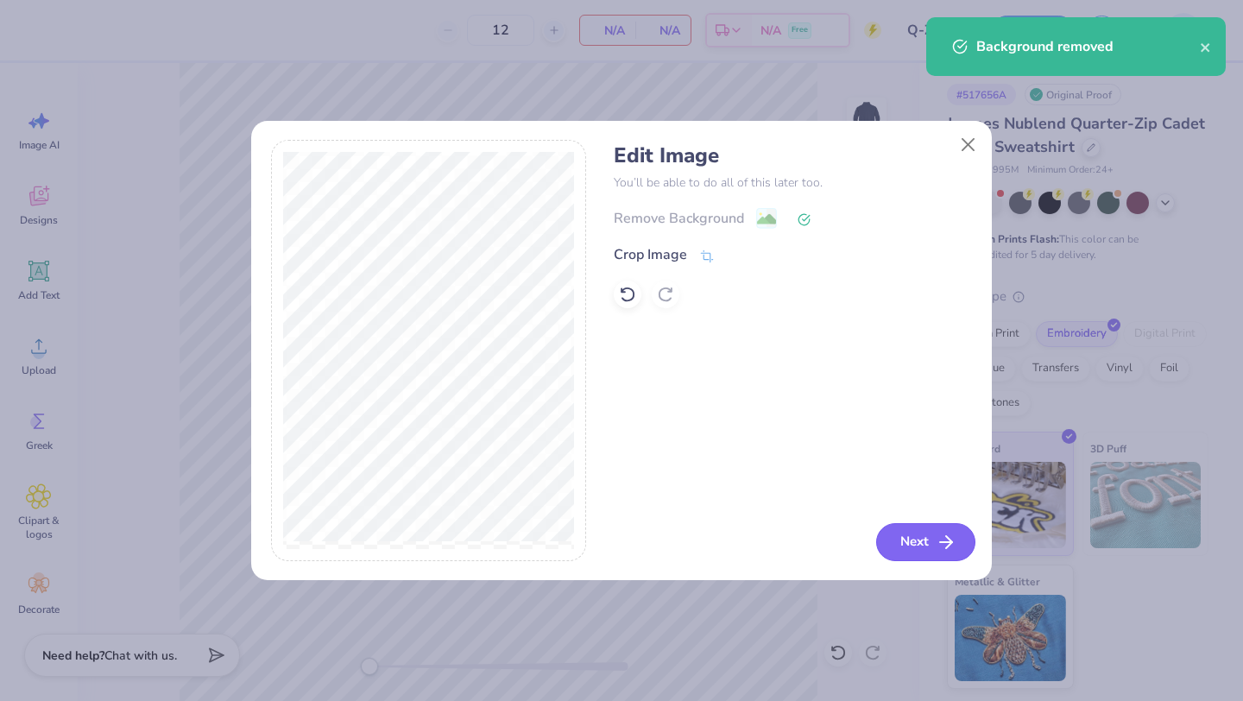
click at [901, 528] on button "Next" at bounding box center [925, 542] width 99 height 38
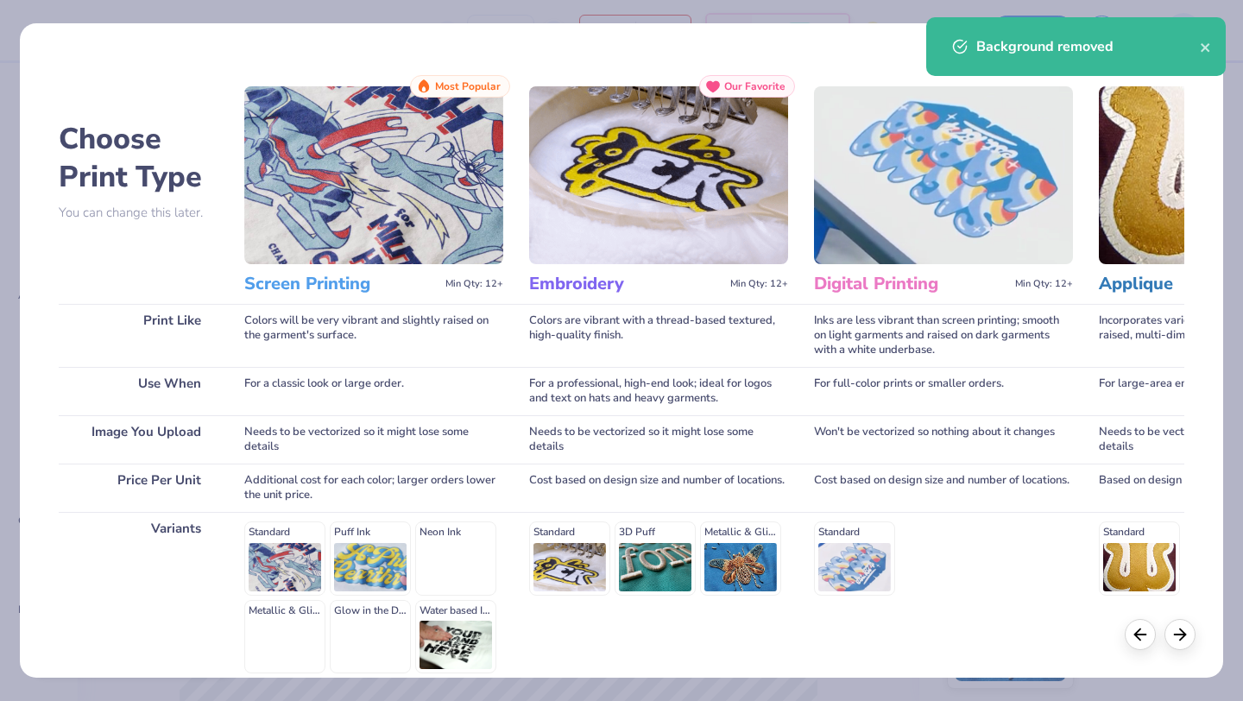
scroll to position [160, 0]
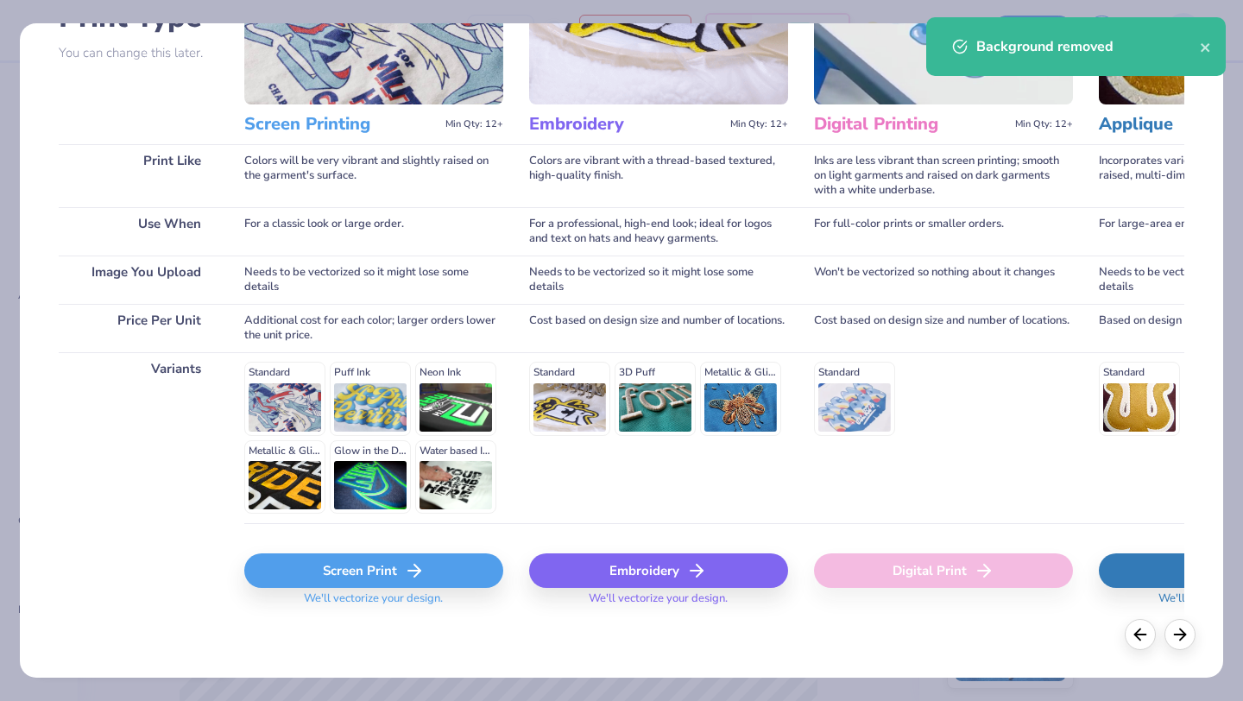
click at [601, 567] on div "Embroidery" at bounding box center [658, 570] width 259 height 35
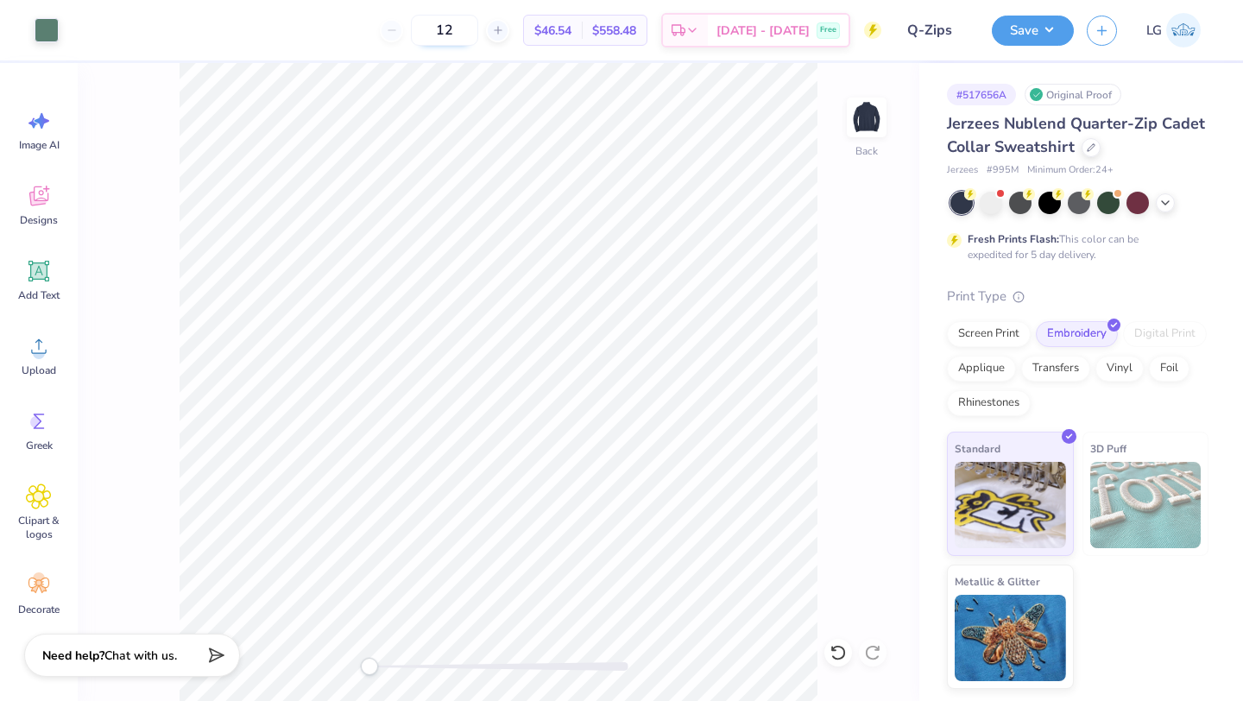
click at [478, 30] on input "12" at bounding box center [444, 30] width 67 height 31
type input "15"
click at [32, 28] on div "Art colors" at bounding box center [29, 30] width 59 height 60
click at [47, 31] on div at bounding box center [47, 28] width 24 height 24
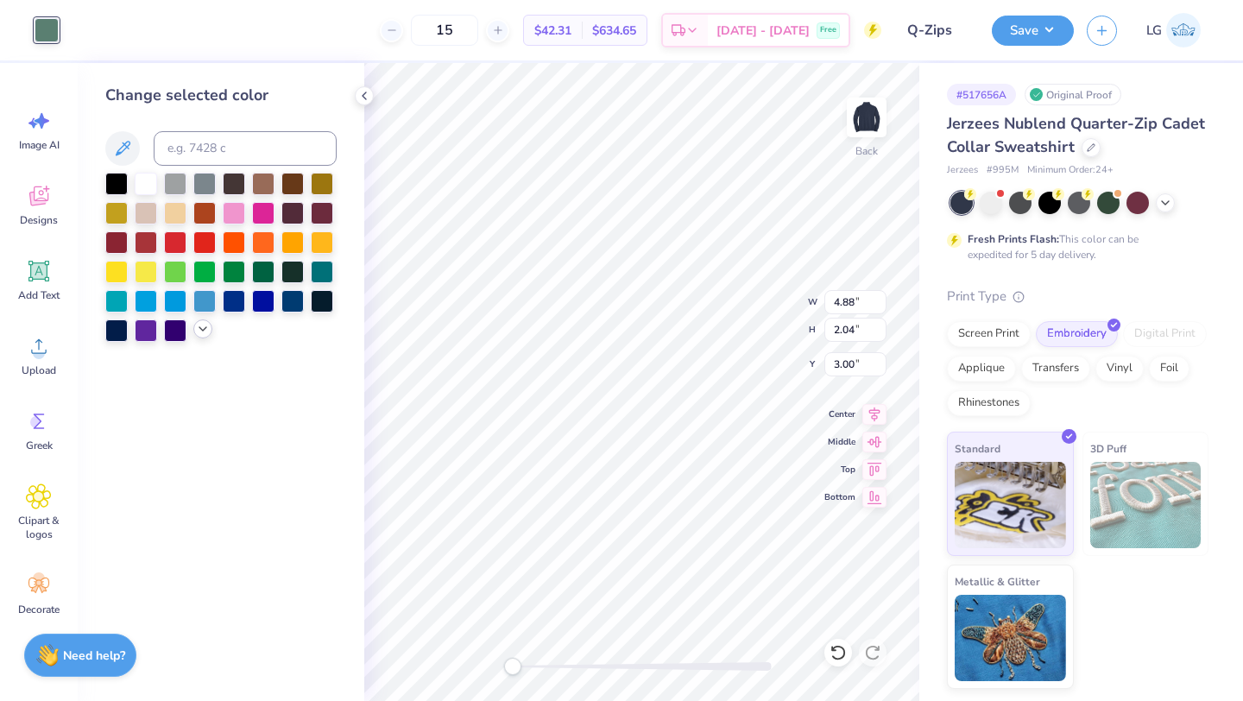
click at [206, 336] on div at bounding box center [202, 328] width 19 height 19
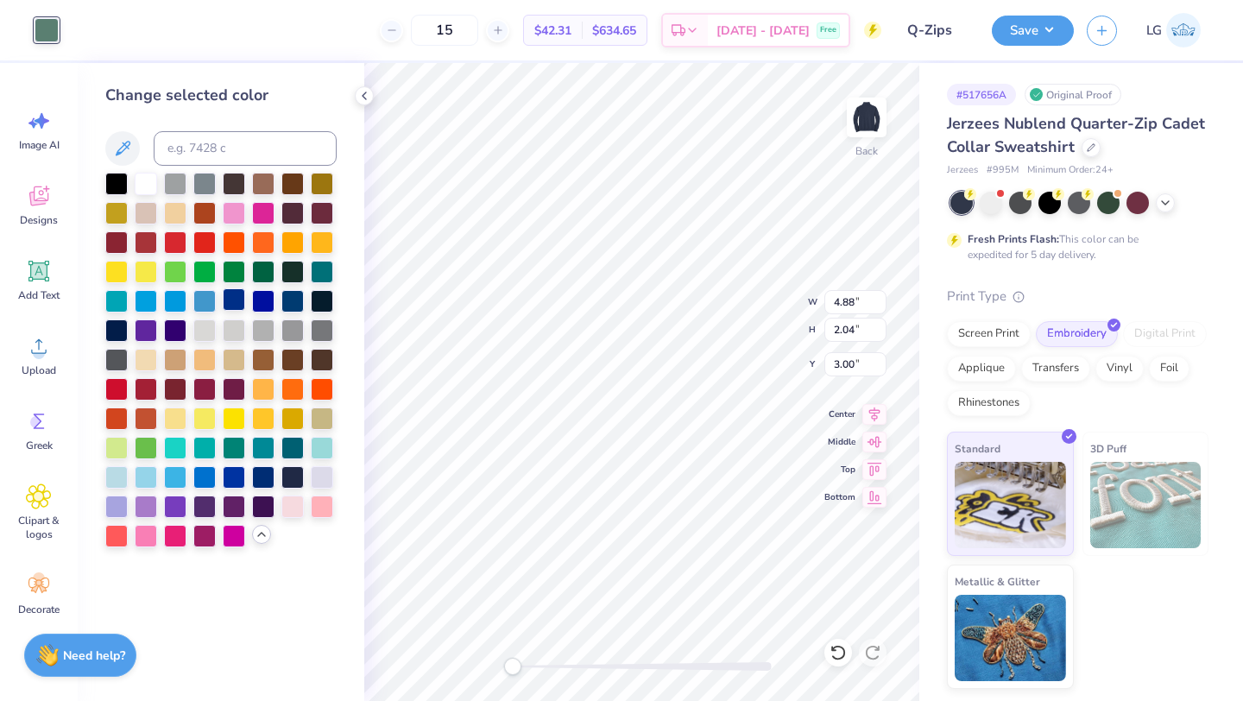
click at [235, 299] on div at bounding box center [234, 299] width 22 height 22
click at [257, 475] on div at bounding box center [263, 475] width 22 height 22
click at [300, 301] on div at bounding box center [292, 299] width 22 height 22
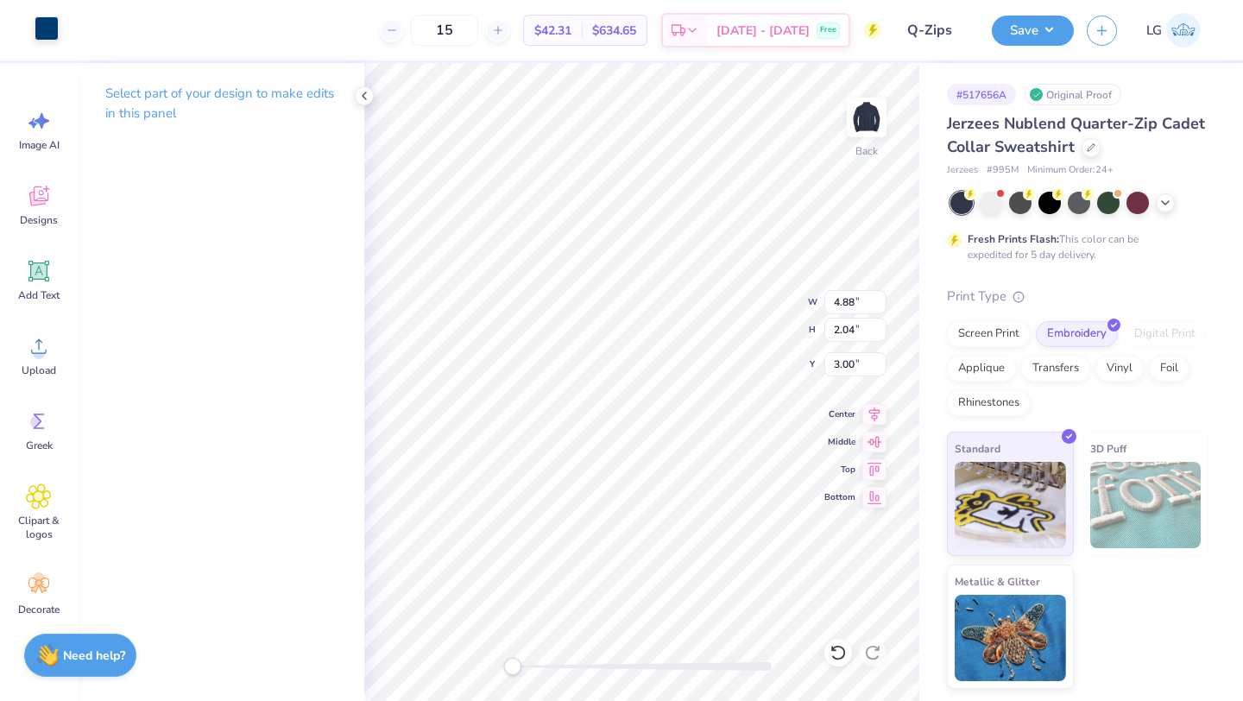
click at [48, 32] on div at bounding box center [47, 28] width 24 height 24
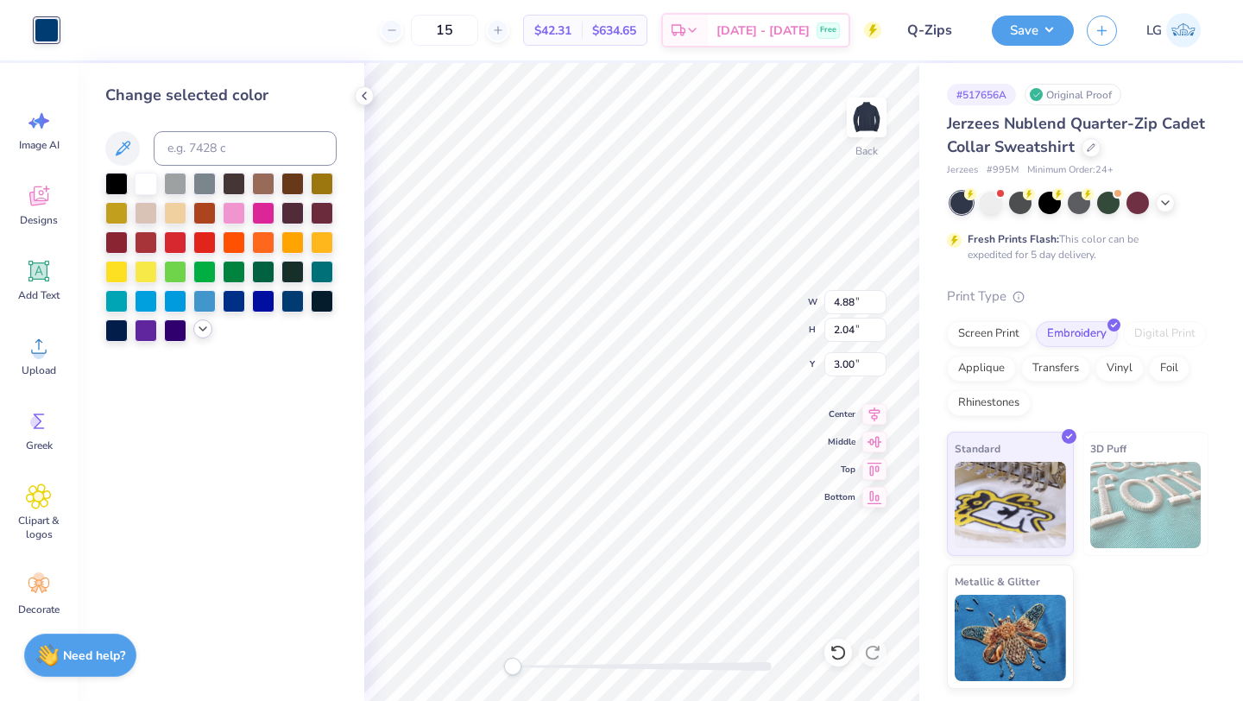
click at [199, 333] on icon at bounding box center [203, 329] width 14 height 14
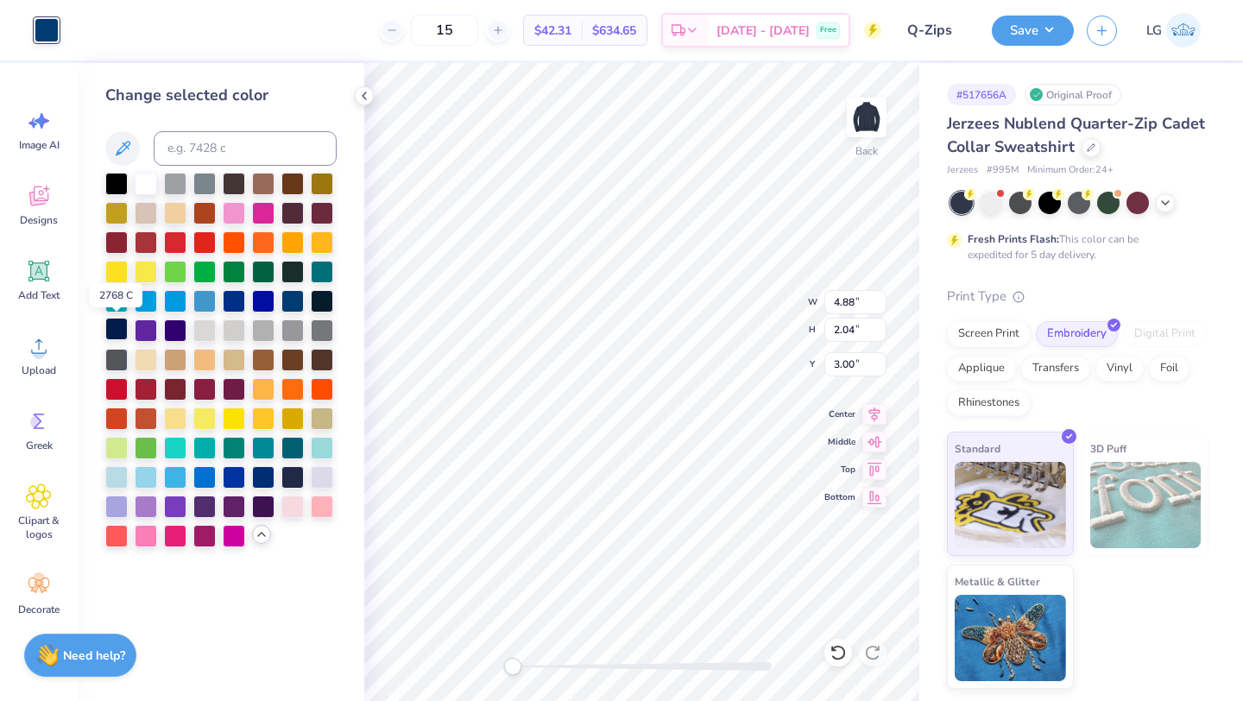
click at [114, 334] on div at bounding box center [116, 329] width 22 height 22
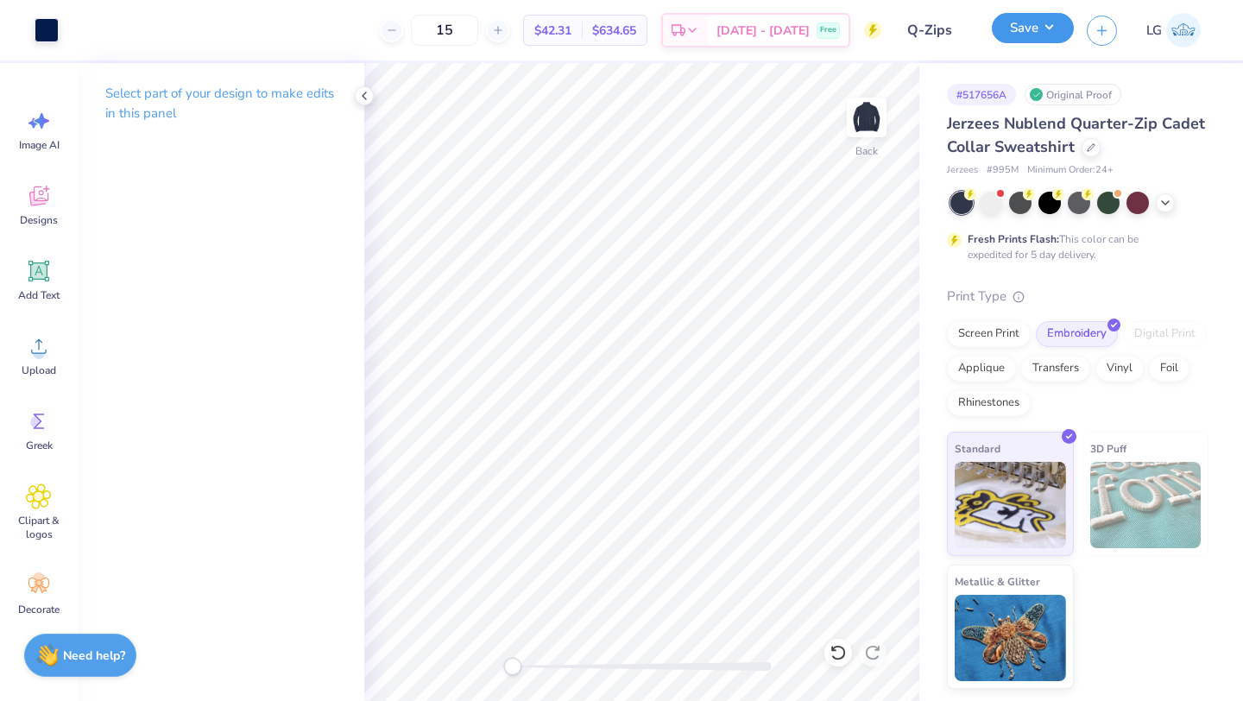
click at [1030, 22] on button "Save" at bounding box center [1033, 28] width 82 height 30
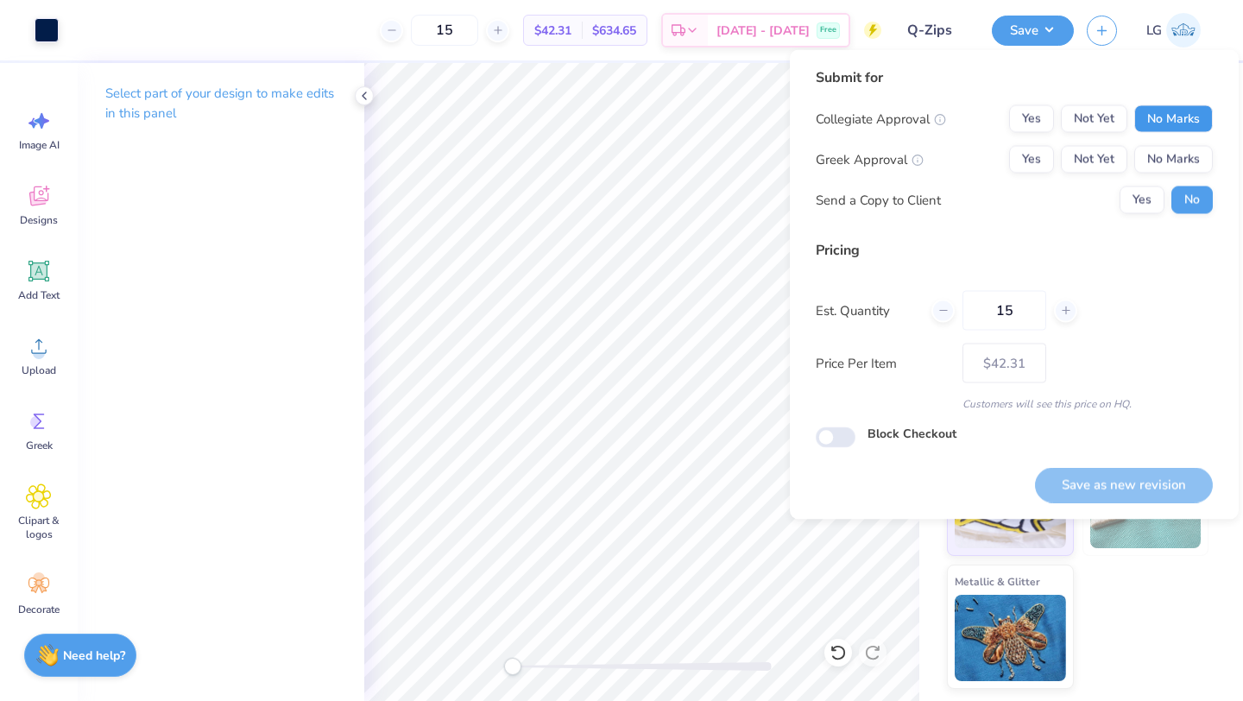
click at [1166, 105] on button "No Marks" at bounding box center [1173, 119] width 79 height 28
click at [1167, 167] on button "No Marks" at bounding box center [1173, 160] width 79 height 28
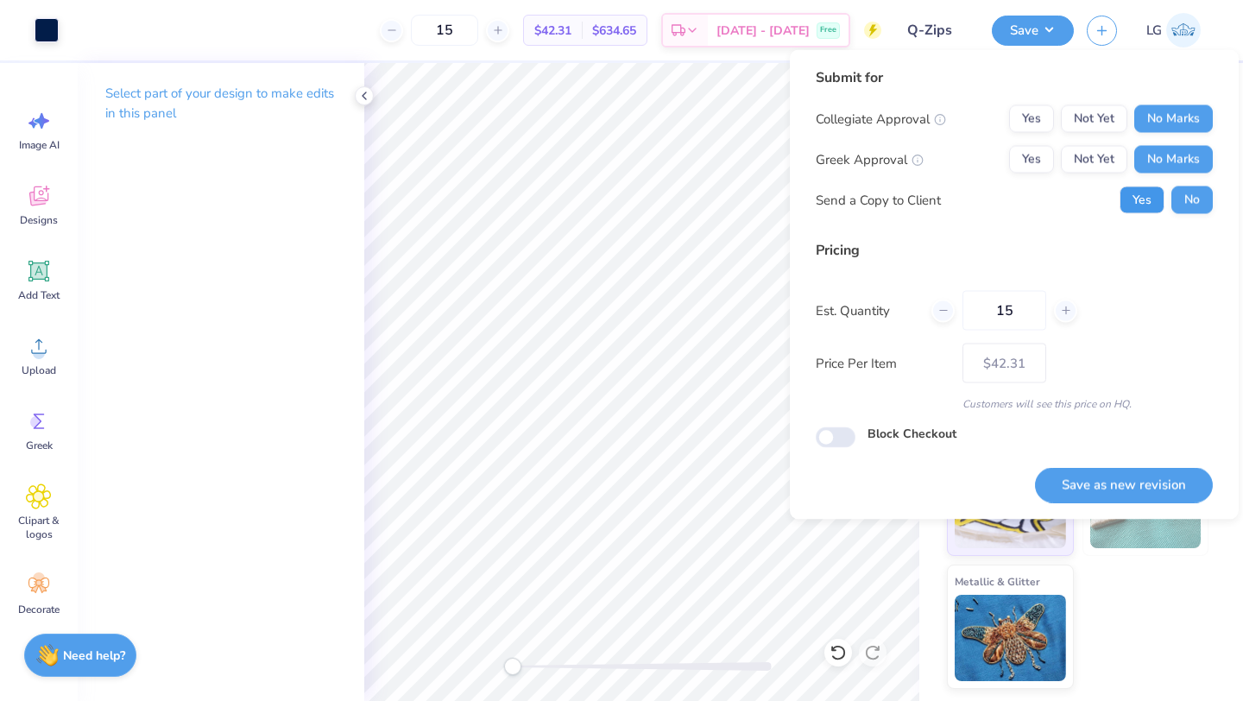
click at [1146, 193] on button "Yes" at bounding box center [1141, 200] width 45 height 28
click at [1079, 494] on button "Save as new revision" at bounding box center [1124, 484] width 178 height 35
type input "$42.31"
